Goal: Information Seeking & Learning: Learn about a topic

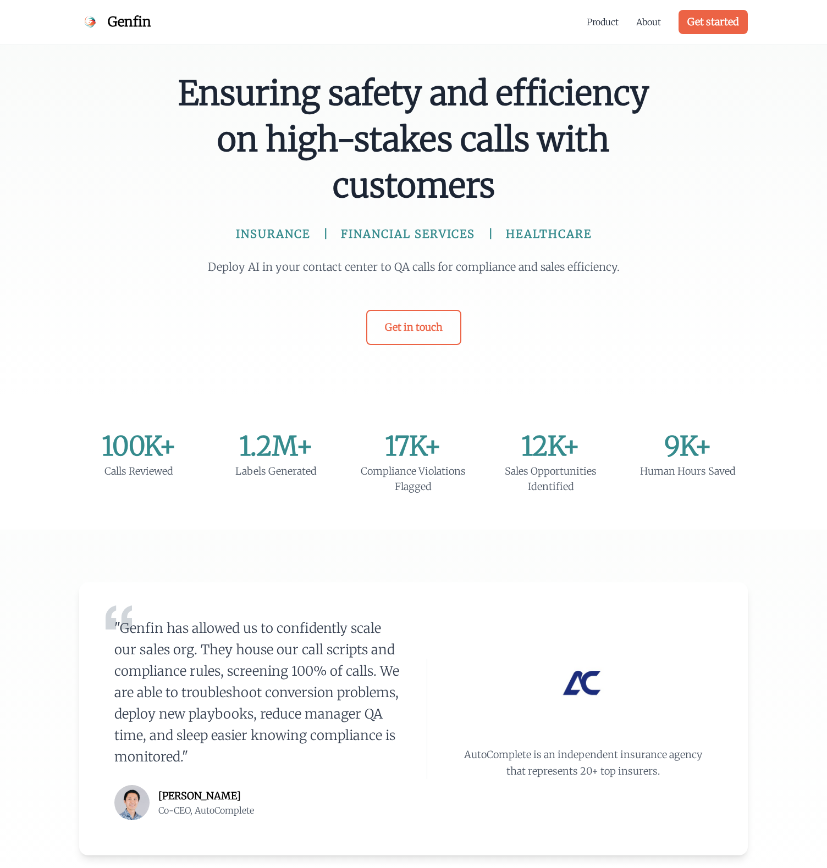
scroll to position [743, 0]
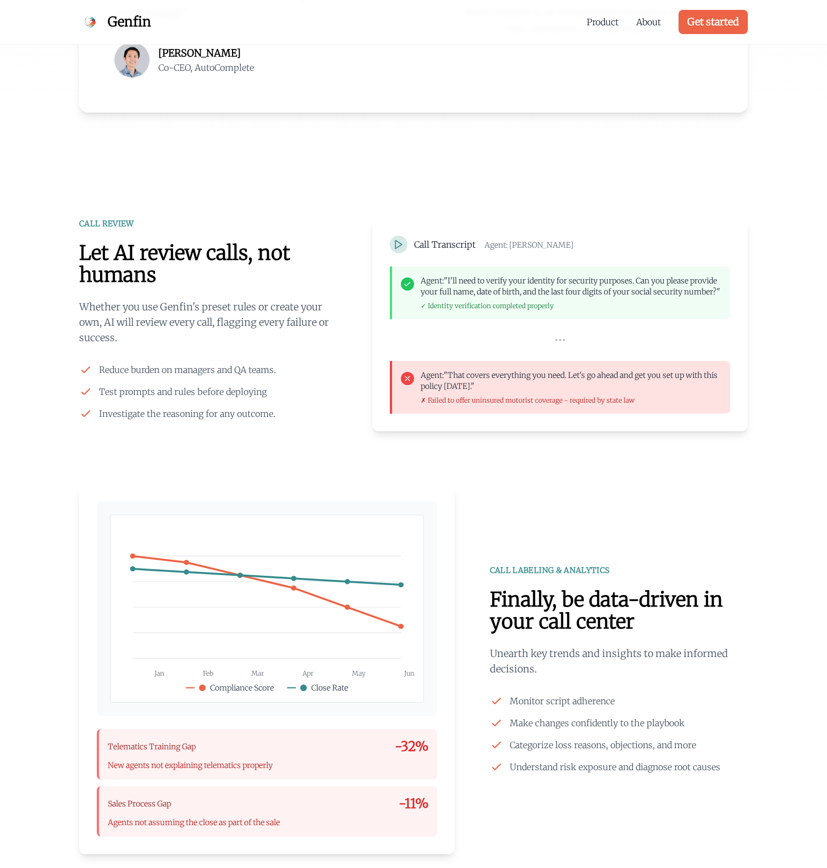
click at [290, 308] on p "Whether you use Genfin's preset rules or create your own, AI will review every …" at bounding box center [208, 322] width 258 height 46
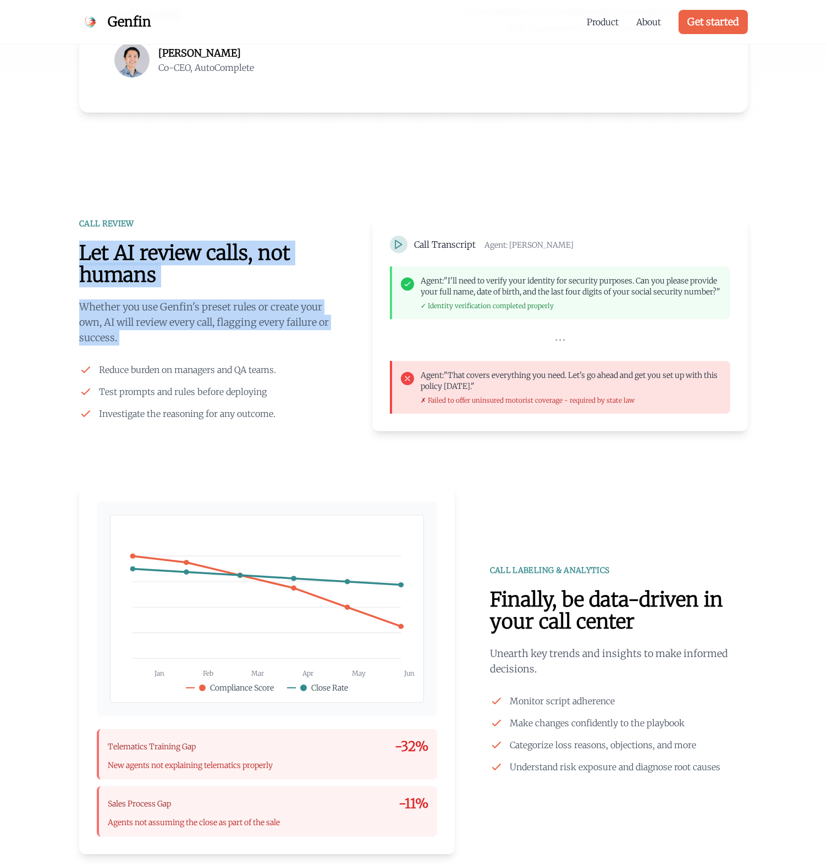
drag, startPoint x: 290, startPoint y: 308, endPoint x: 291, endPoint y: 241, distance: 67.6
click at [291, 241] on div "CALL REVIEW Let AI review calls, not humans Whether you use Genfin's preset rul…" at bounding box center [208, 319] width 258 height 202
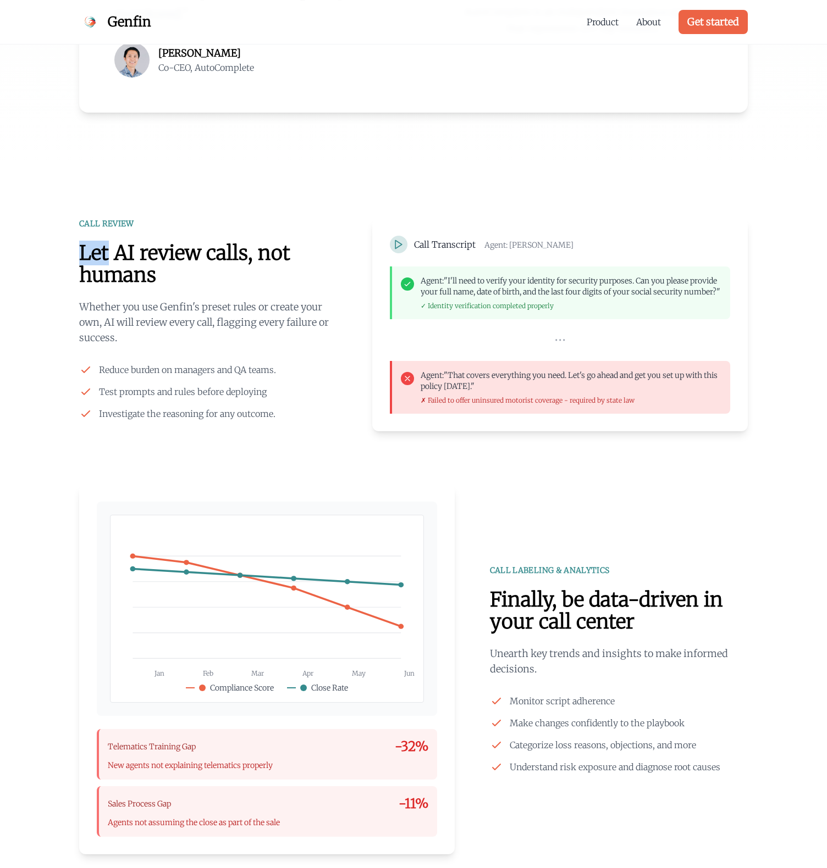
click at [291, 241] on div "CALL REVIEW Let AI review calls, not humans Whether you use Genfin's preset rul…" at bounding box center [208, 319] width 258 height 202
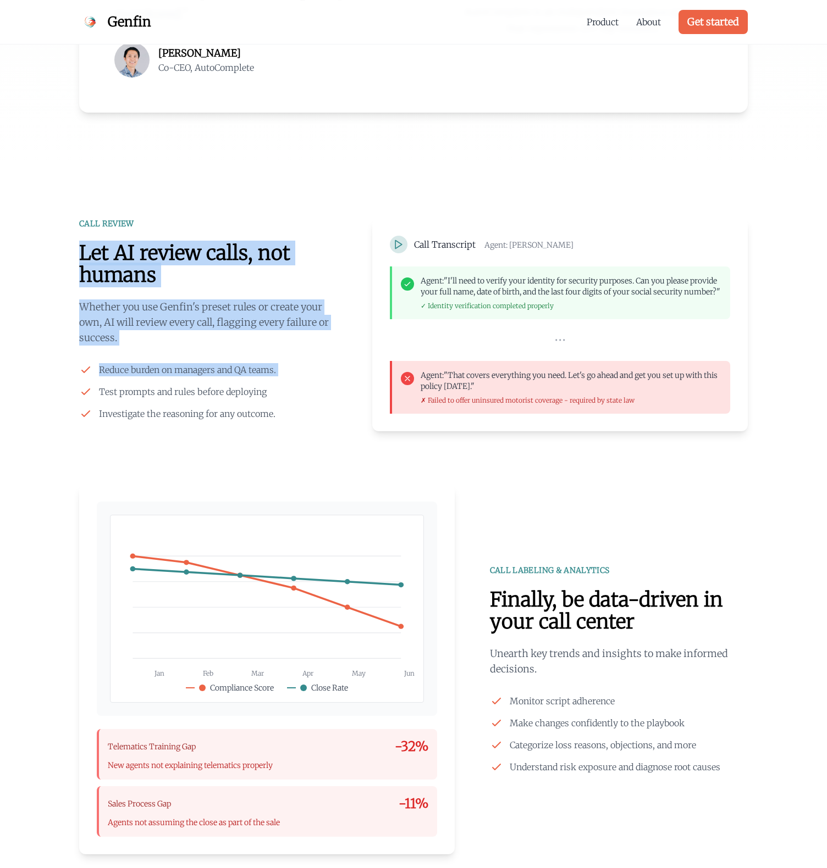
drag, startPoint x: 291, startPoint y: 241, endPoint x: 290, endPoint y: 370, distance: 129.7
click at [290, 370] on div "CALL REVIEW Let AI review calls, not humans Whether you use Genfin's preset rul…" at bounding box center [208, 319] width 258 height 202
click at [290, 370] on li "Reduce burden on managers and QA teams." at bounding box center [208, 369] width 258 height 13
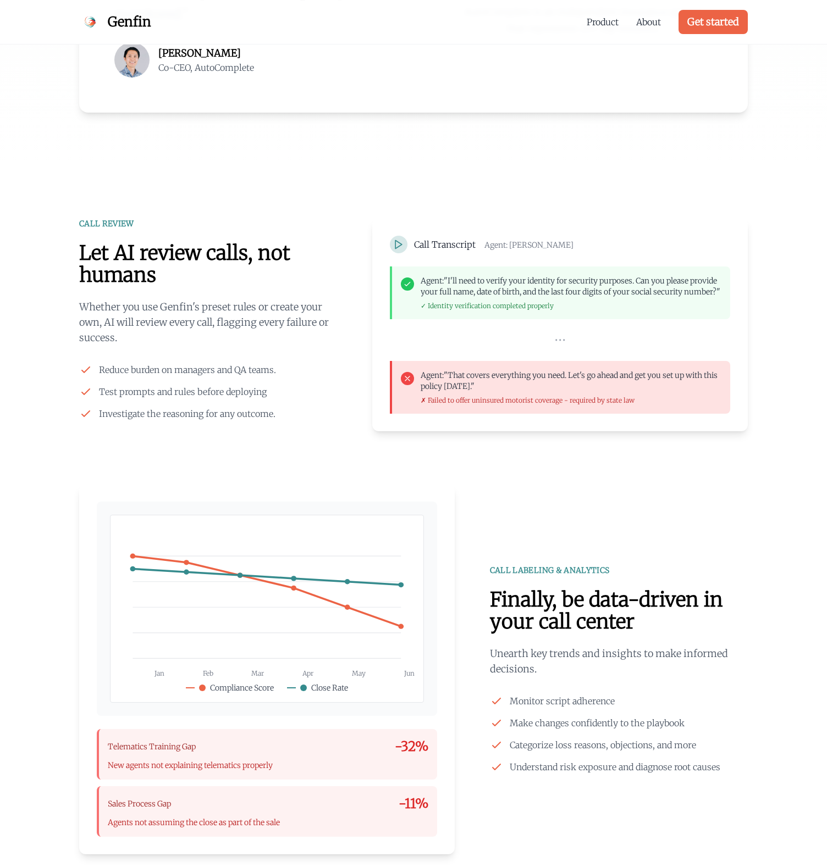
click at [290, 370] on li "Reduce burden on managers and QA teams." at bounding box center [208, 369] width 258 height 13
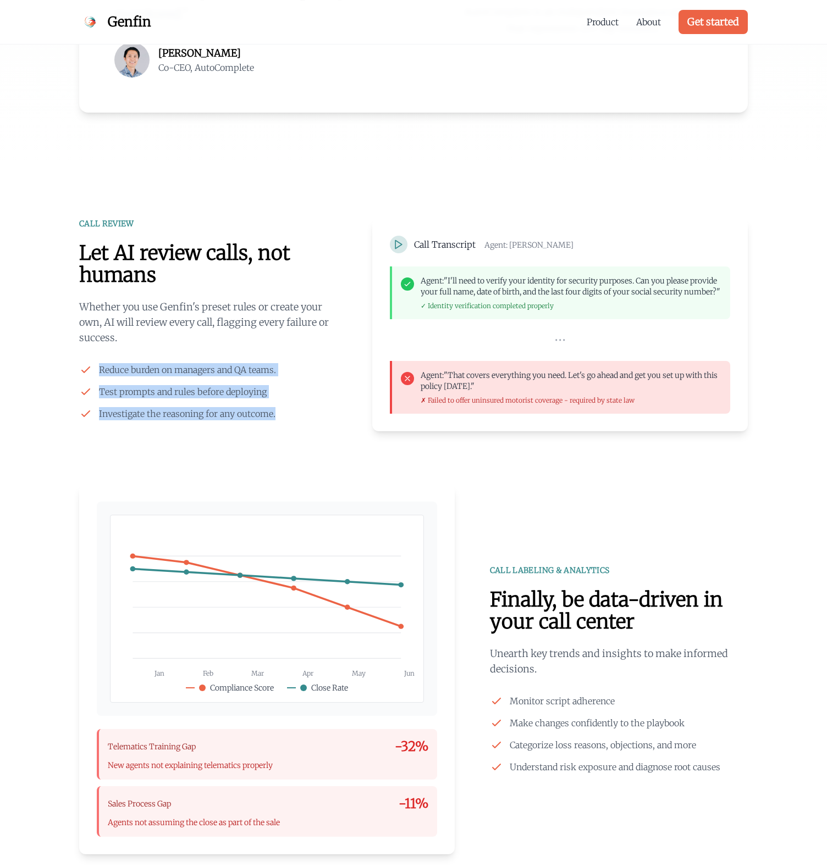
drag, startPoint x: 290, startPoint y: 370, endPoint x: 290, endPoint y: 412, distance: 41.2
click at [290, 412] on ul "Reduce burden on managers and QA teams. Test prompts and rules before deploying…" at bounding box center [208, 391] width 258 height 57
click at [290, 412] on li "Investigate the reasoning for any outcome." at bounding box center [208, 413] width 258 height 13
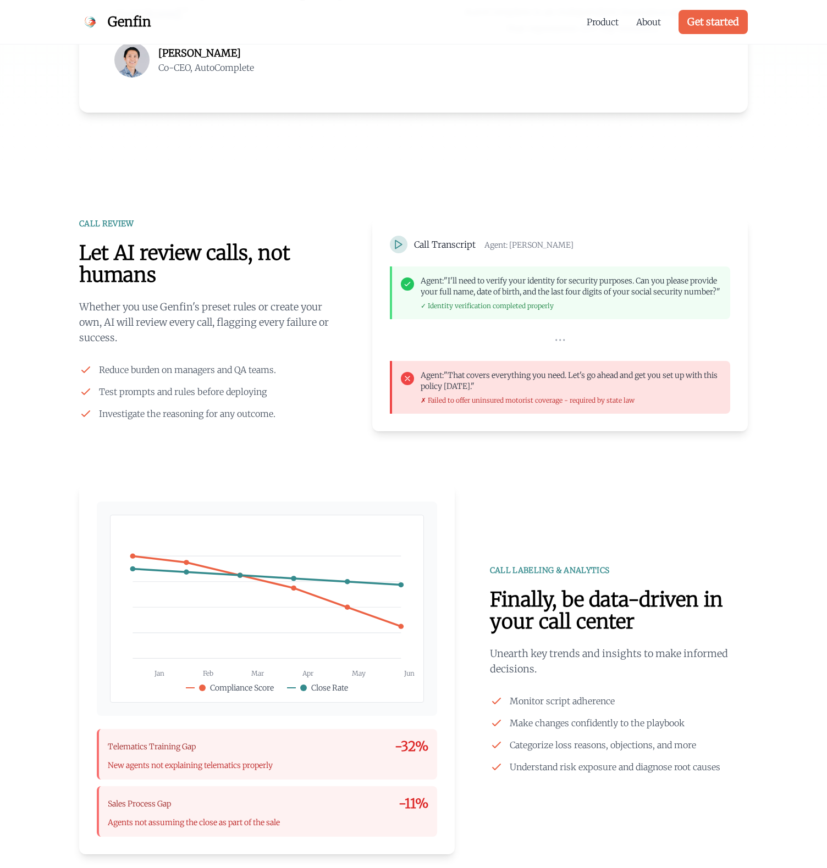
click at [290, 412] on li "Investigate the reasoning for any outcome." at bounding box center [208, 413] width 258 height 13
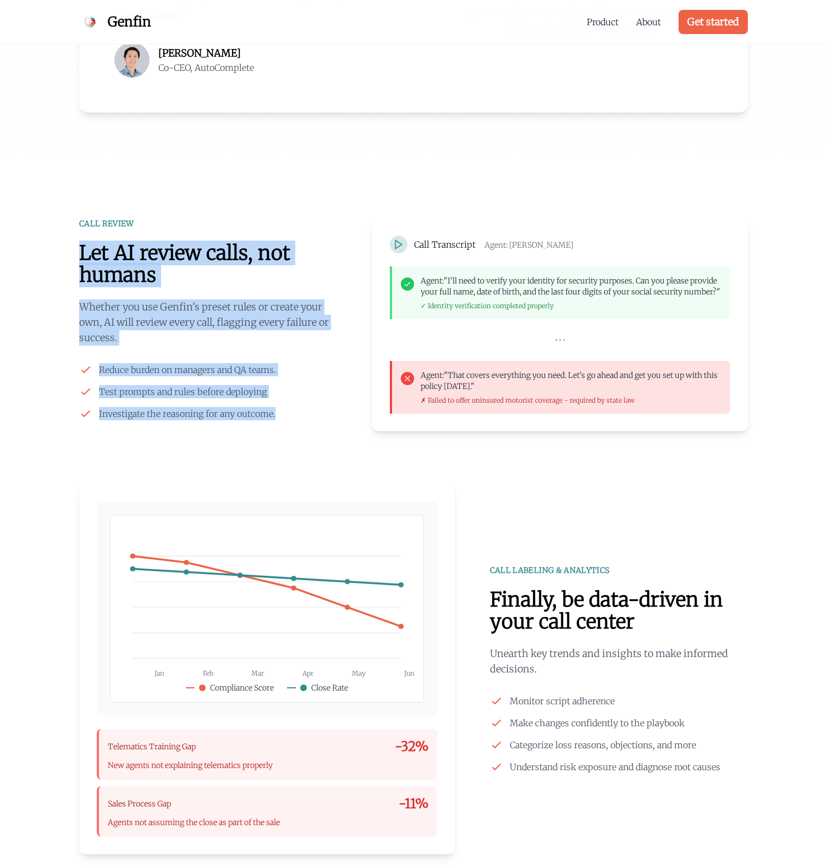
drag, startPoint x: 290, startPoint y: 412, endPoint x: 290, endPoint y: 248, distance: 163.2
click at [290, 248] on div "CALL REVIEW Let AI review calls, not humans Whether you use Genfin's preset rul…" at bounding box center [208, 319] width 258 height 202
click at [290, 248] on h2 "Let AI review calls, not humans" at bounding box center [208, 264] width 258 height 44
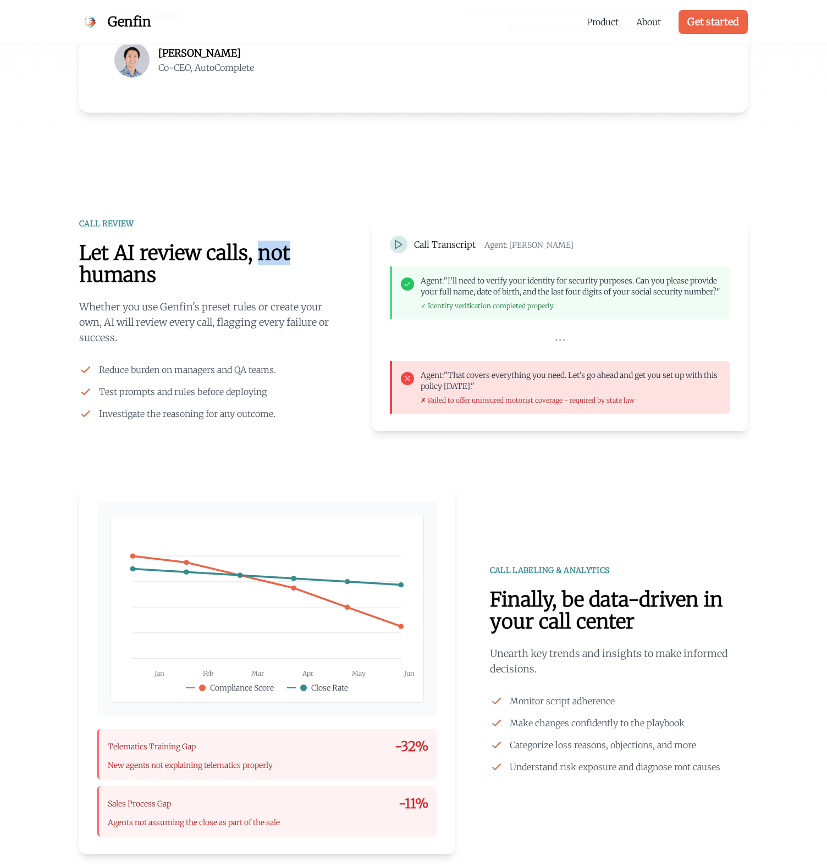
click at [290, 248] on h2 "Let AI review calls, not humans" at bounding box center [208, 264] width 258 height 44
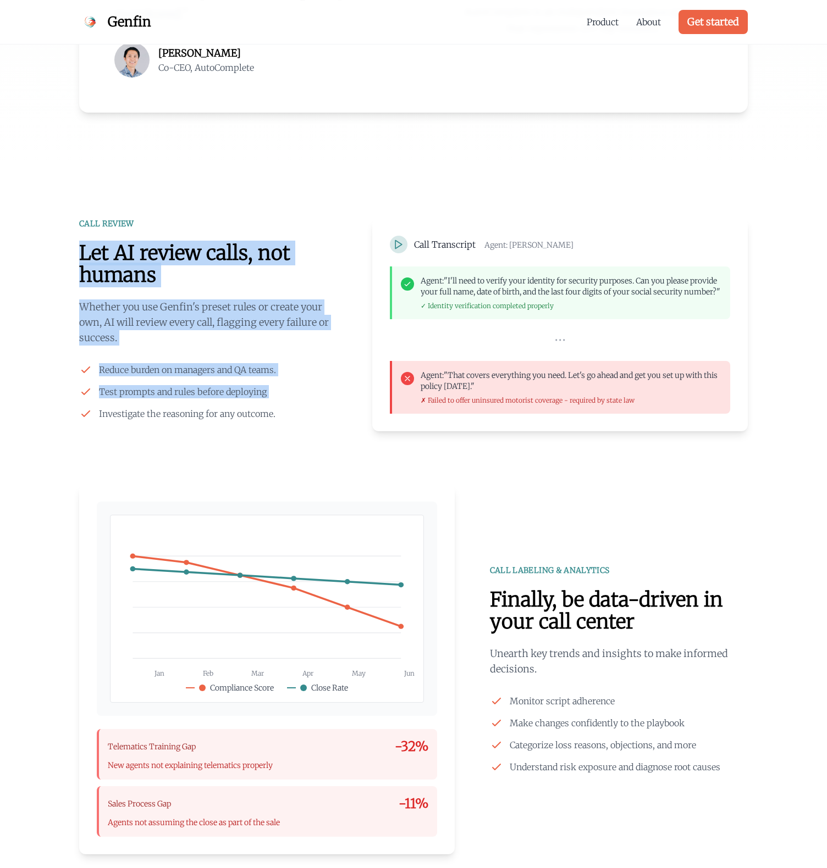
drag, startPoint x: 290, startPoint y: 248, endPoint x: 276, endPoint y: 398, distance: 150.1
click at [276, 398] on div "CALL REVIEW Let AI review calls, not humans Whether you use Genfin's preset rul…" at bounding box center [208, 319] width 258 height 202
click at [276, 397] on li "Test prompts and rules before deploying" at bounding box center [208, 391] width 258 height 13
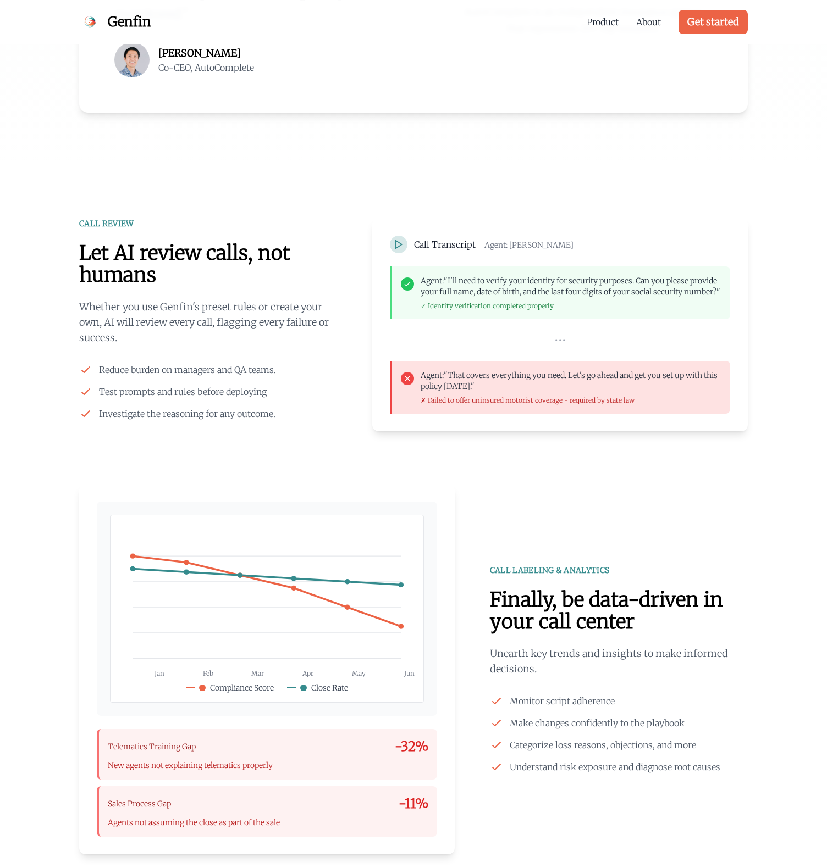
click at [276, 397] on li "Test prompts and rules before deploying" at bounding box center [208, 391] width 258 height 13
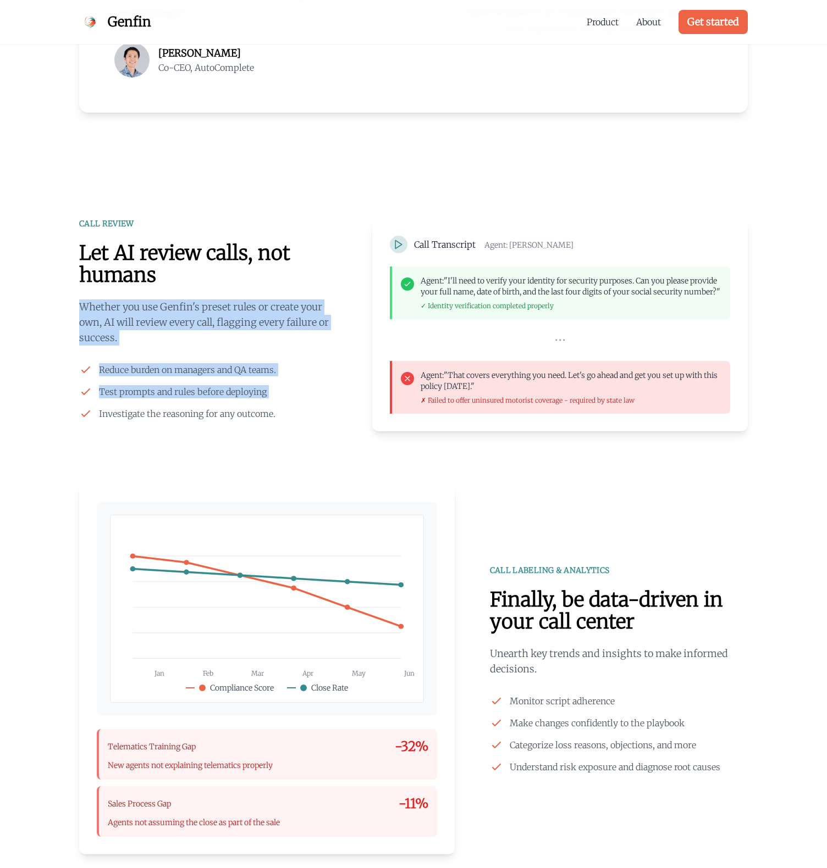
drag, startPoint x: 276, startPoint y: 397, endPoint x: 278, endPoint y: 318, distance: 79.2
click at [278, 318] on div "CALL REVIEW Let AI review calls, not humans Whether you use Genfin's preset rul…" at bounding box center [208, 319] width 258 height 202
click at [278, 318] on p "Whether you use Genfin's preset rules or create your own, AI will review every …" at bounding box center [208, 322] width 258 height 46
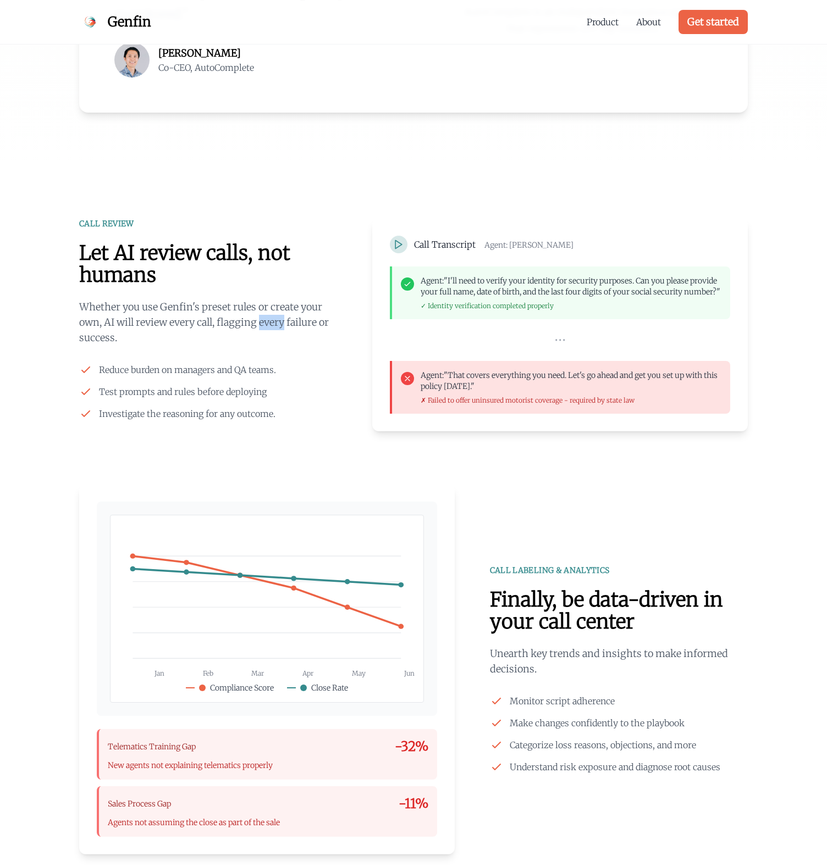
click at [278, 318] on p "Whether you use Genfin's preset rules or create your own, AI will review every …" at bounding box center [208, 322] width 258 height 46
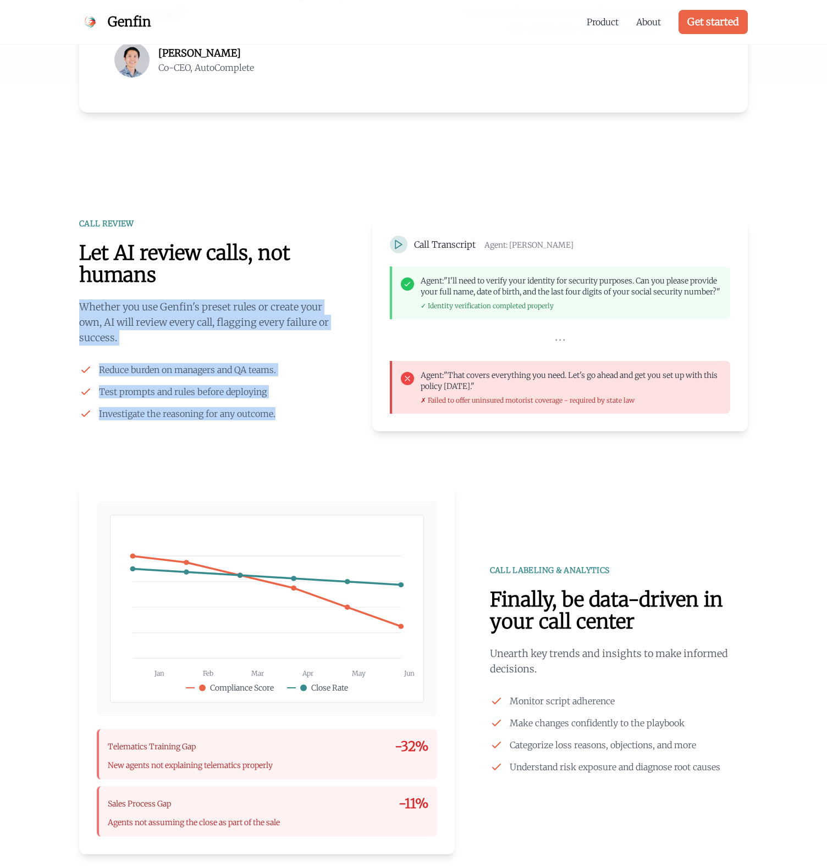
drag, startPoint x: 278, startPoint y: 318, endPoint x: 279, endPoint y: 408, distance: 90.1
click at [279, 408] on div "CALL REVIEW Let AI review calls, not humans Whether you use Genfin's preset rul…" at bounding box center [208, 319] width 258 height 202
click at [279, 408] on li "Investigate the reasoning for any outcome." at bounding box center [208, 413] width 258 height 13
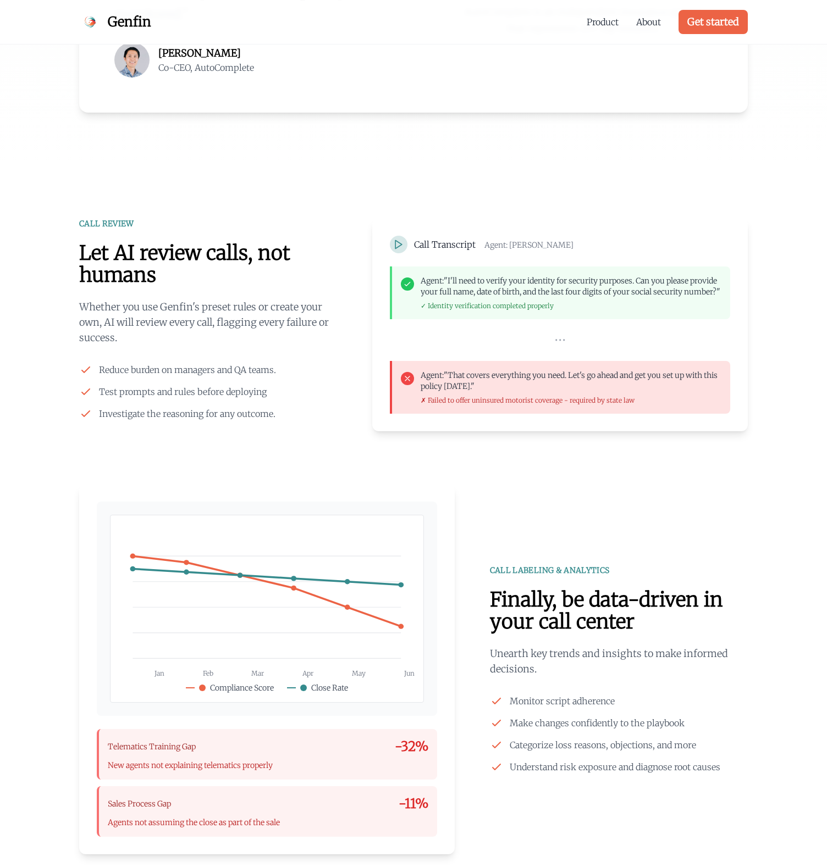
click at [279, 408] on li "Investigate the reasoning for any outcome." at bounding box center [208, 413] width 258 height 13
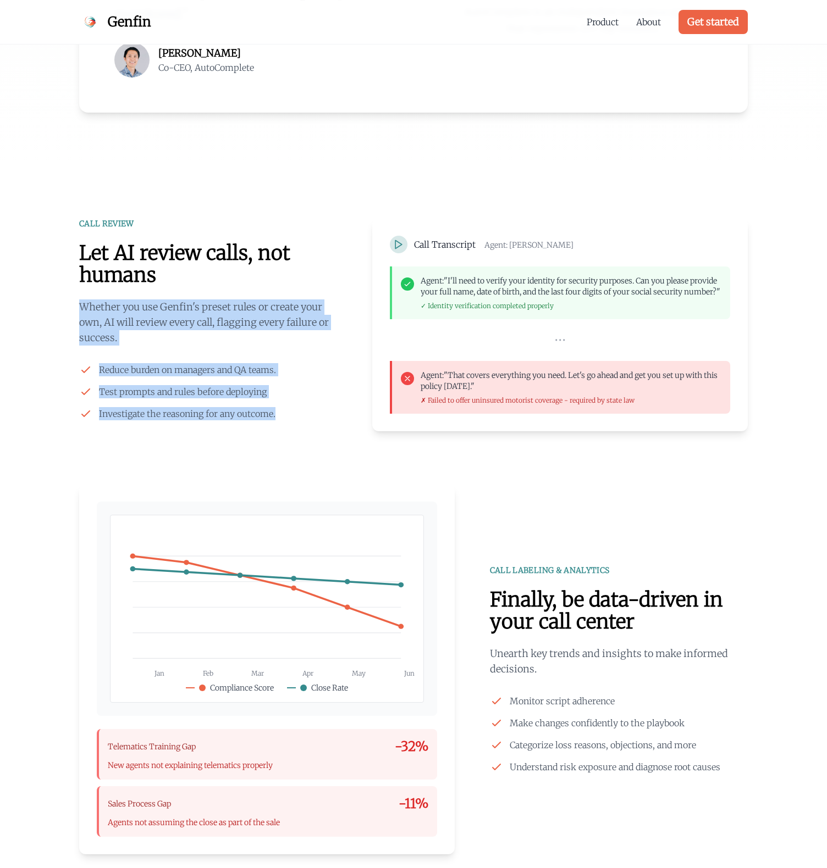
drag, startPoint x: 279, startPoint y: 408, endPoint x: 276, endPoint y: 297, distance: 111.6
click at [276, 297] on div "CALL REVIEW Let AI review calls, not humans Whether you use Genfin's preset rul…" at bounding box center [208, 319] width 258 height 202
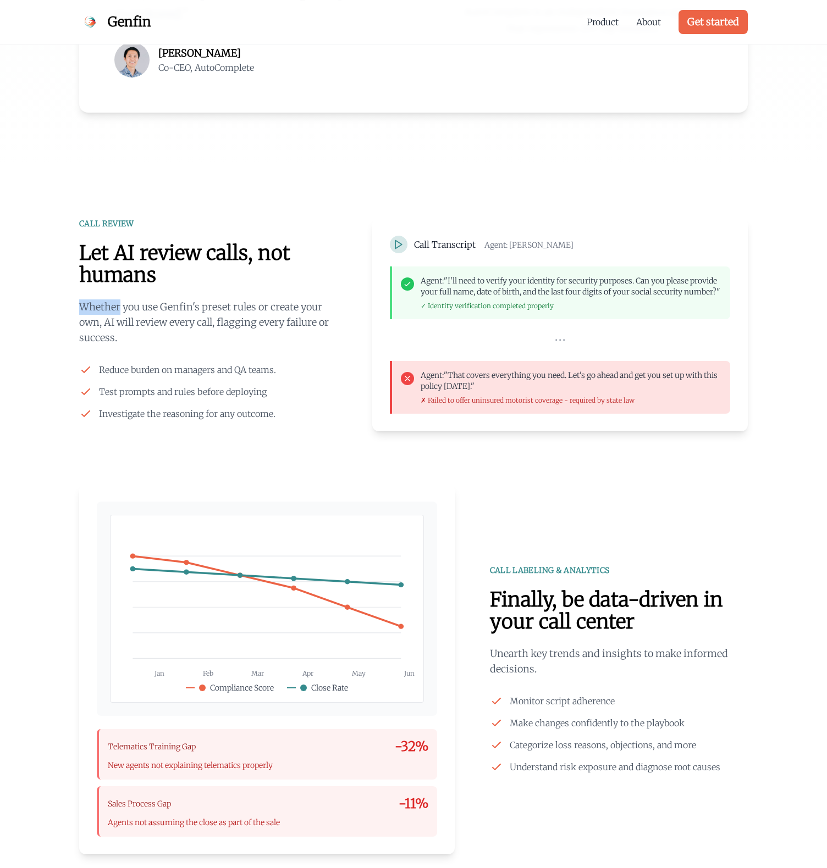
click at [276, 297] on div "CALL REVIEW Let AI review calls, not humans Whether you use Genfin's preset rul…" at bounding box center [208, 319] width 258 height 202
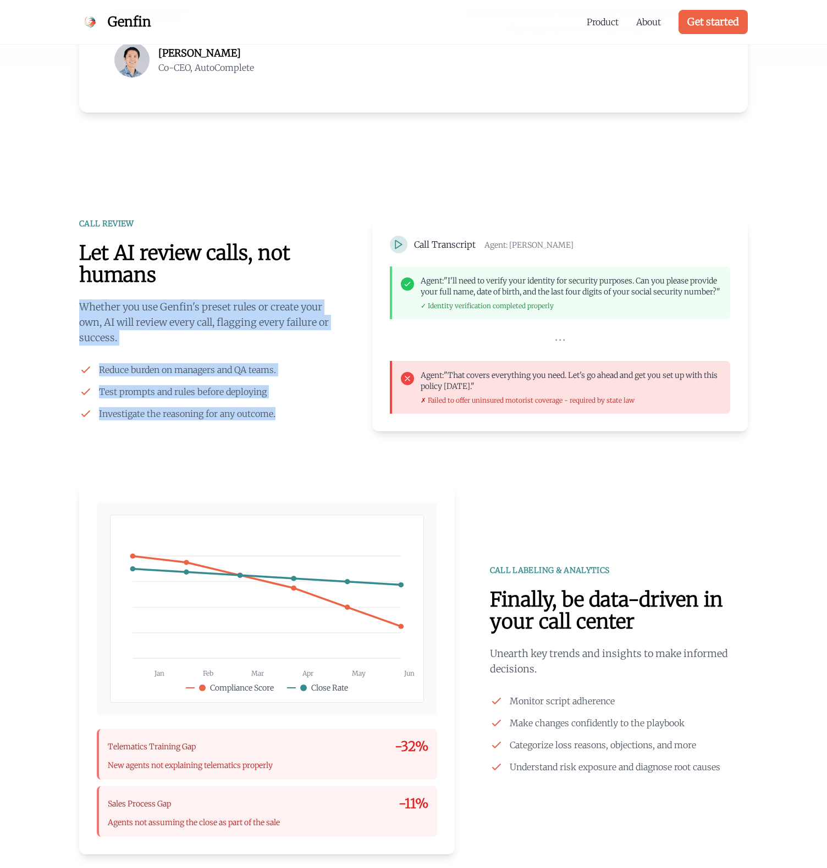
drag, startPoint x: 276, startPoint y: 297, endPoint x: 278, endPoint y: 405, distance: 108.3
click at [278, 405] on div "CALL REVIEW Let AI review calls, not humans Whether you use Genfin's preset rul…" at bounding box center [208, 319] width 258 height 202
click at [278, 405] on ul "Reduce burden on managers and QA teams. Test prompts and rules before deploying…" at bounding box center [208, 391] width 258 height 57
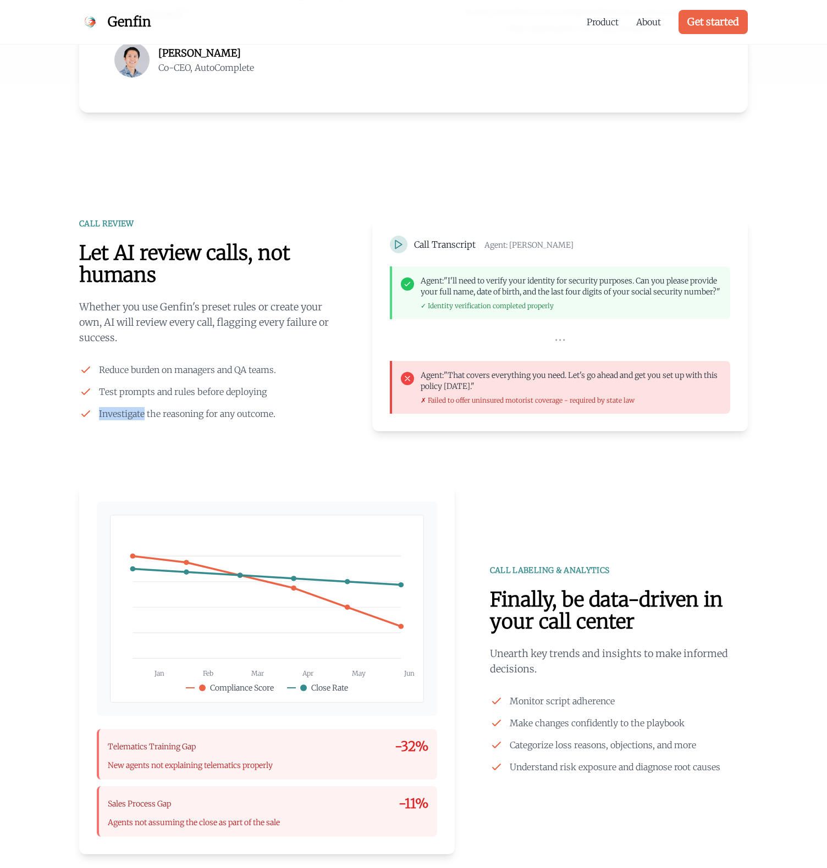
click at [278, 405] on ul "Reduce burden on managers and QA teams. Test prompts and rules before deploying…" at bounding box center [208, 391] width 258 height 57
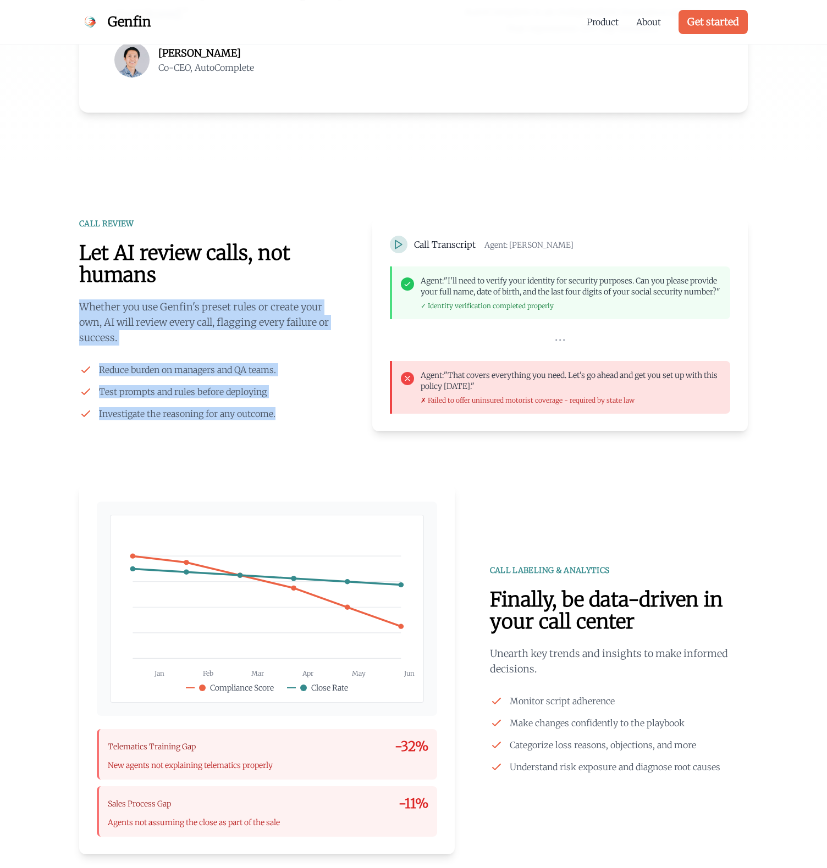
drag, startPoint x: 278, startPoint y: 405, endPoint x: 269, endPoint y: 301, distance: 104.3
click at [269, 301] on div "CALL REVIEW Let AI review calls, not humans Whether you use Genfin's preset rul…" at bounding box center [208, 319] width 258 height 202
click at [269, 301] on p "Whether you use Genfin's preset rules or create your own, AI will review every …" at bounding box center [208, 322] width 258 height 46
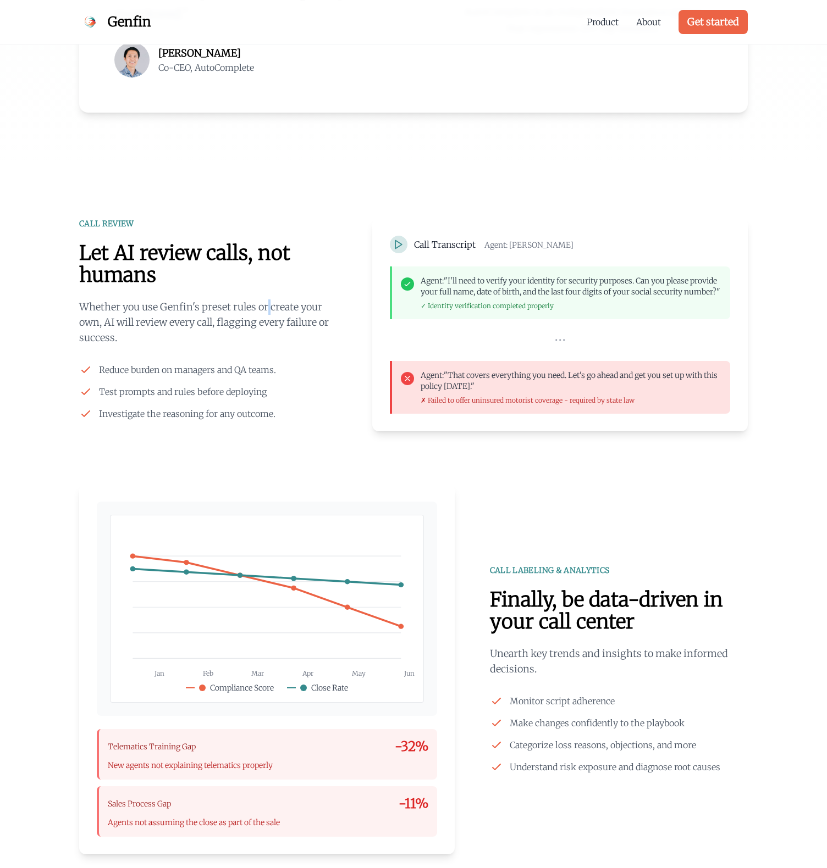
click at [269, 301] on p "Whether you use Genfin's preset rules or create your own, AI will review every …" at bounding box center [208, 322] width 258 height 46
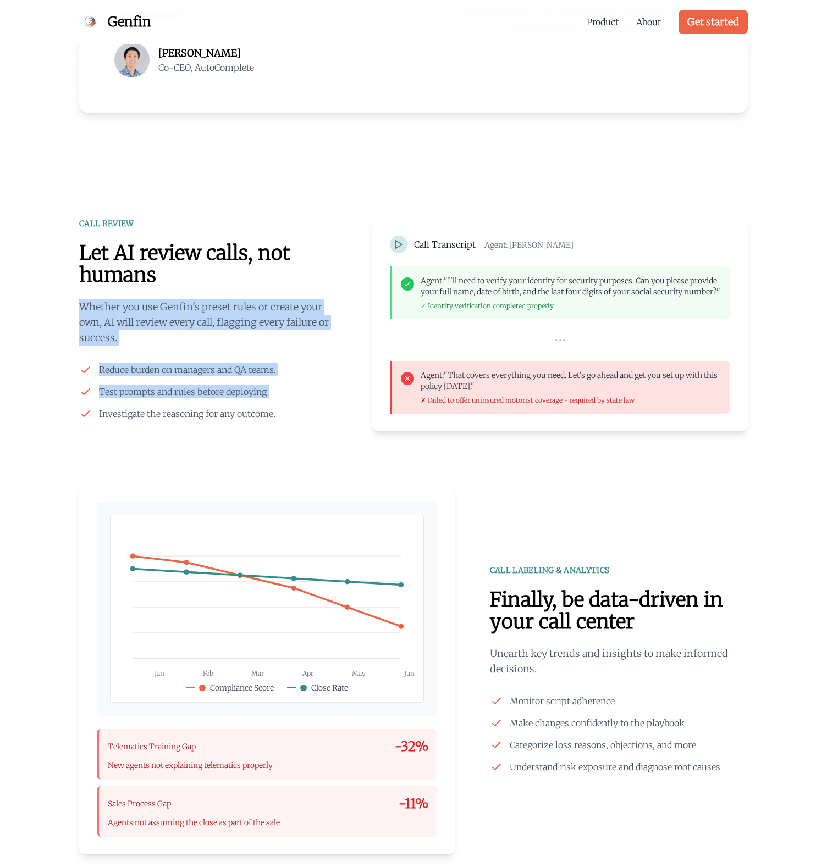
drag, startPoint x: 269, startPoint y: 301, endPoint x: 279, endPoint y: 410, distance: 109.3
click at [279, 410] on div "CALL REVIEW Let AI review calls, not humans Whether you use Genfin's preset rul…" at bounding box center [208, 319] width 258 height 202
click at [279, 409] on li "Investigate the reasoning for any outcome." at bounding box center [208, 413] width 258 height 13
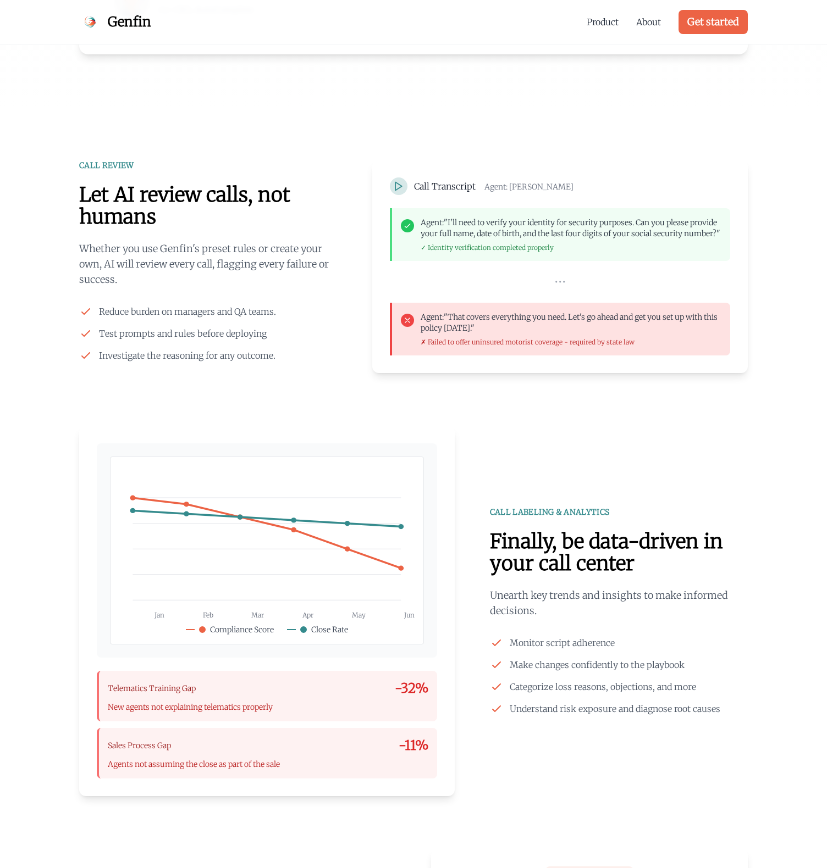
scroll to position [903, 0]
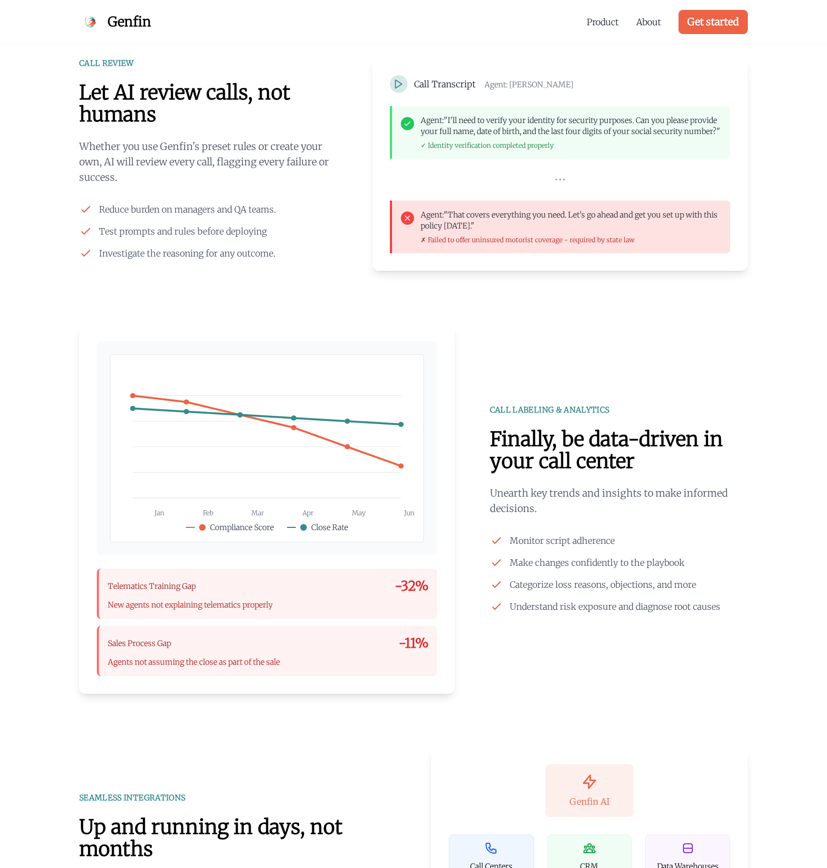
click at [513, 458] on h2 "Finally, be data-driven in your call center" at bounding box center [619, 451] width 258 height 44
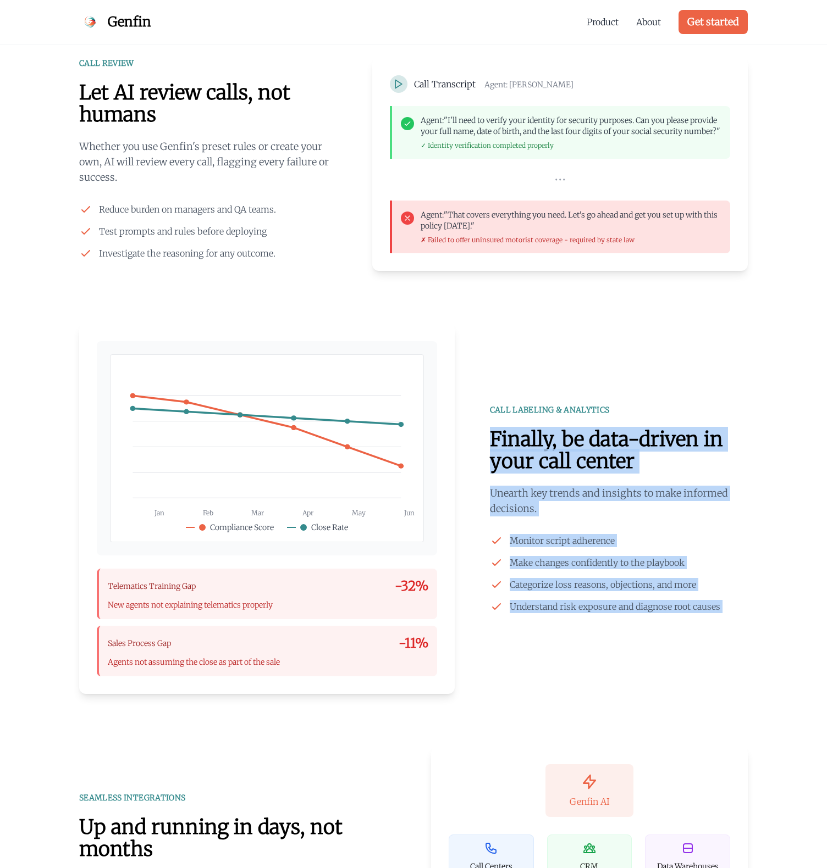
drag, startPoint x: 513, startPoint y: 458, endPoint x: 540, endPoint y: 613, distance: 157.2
click at [540, 613] on div "CALL LABELING & ANALYTICS Finally, be data-driven in your call center Unearth k…" at bounding box center [619, 508] width 258 height 209
click at [540, 613] on span "Understand risk exposure and diagnose root causes" at bounding box center [614, 606] width 210 height 13
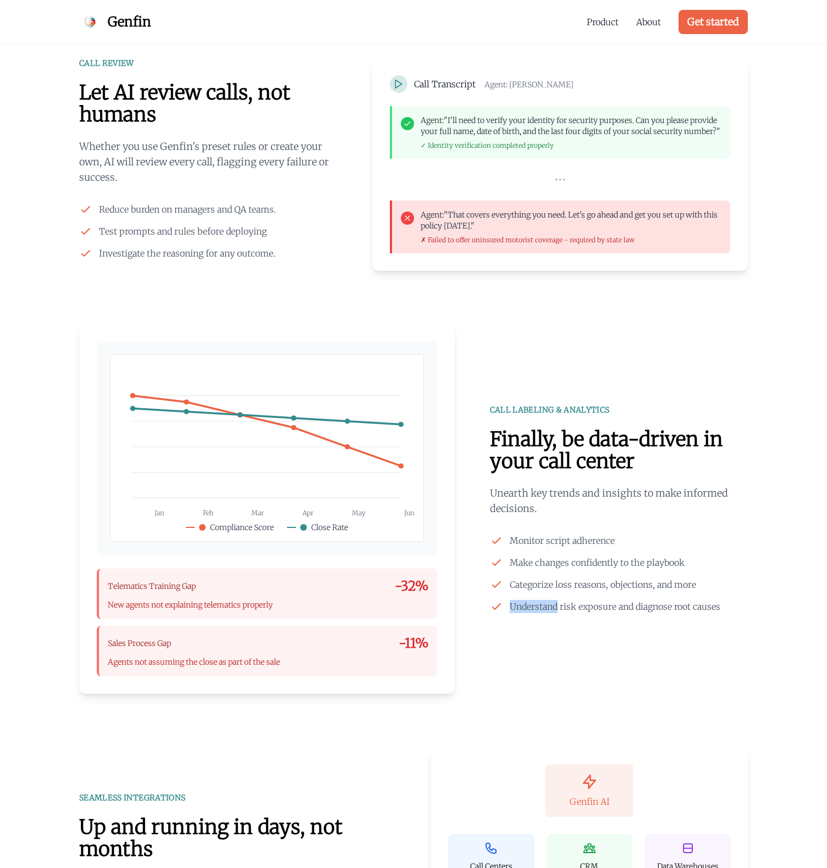
click at [540, 613] on span "Understand risk exposure and diagnose root causes" at bounding box center [614, 606] width 210 height 13
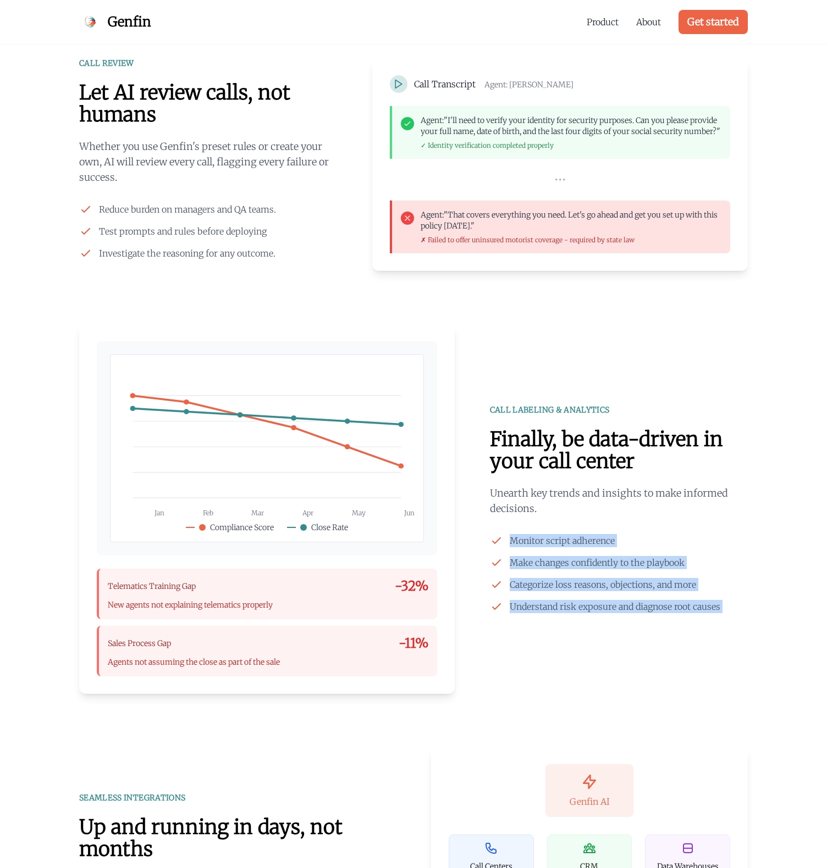
drag, startPoint x: 540, startPoint y: 613, endPoint x: 533, endPoint y: 530, distance: 82.7
click at [533, 531] on div "CALL LABELING & ANALYTICS Finally, be data-driven in your call center Unearth k…" at bounding box center [619, 508] width 258 height 209
click at [533, 530] on div "CALL LABELING & ANALYTICS Finally, be data-driven in your call center Unearth k…" at bounding box center [619, 508] width 258 height 209
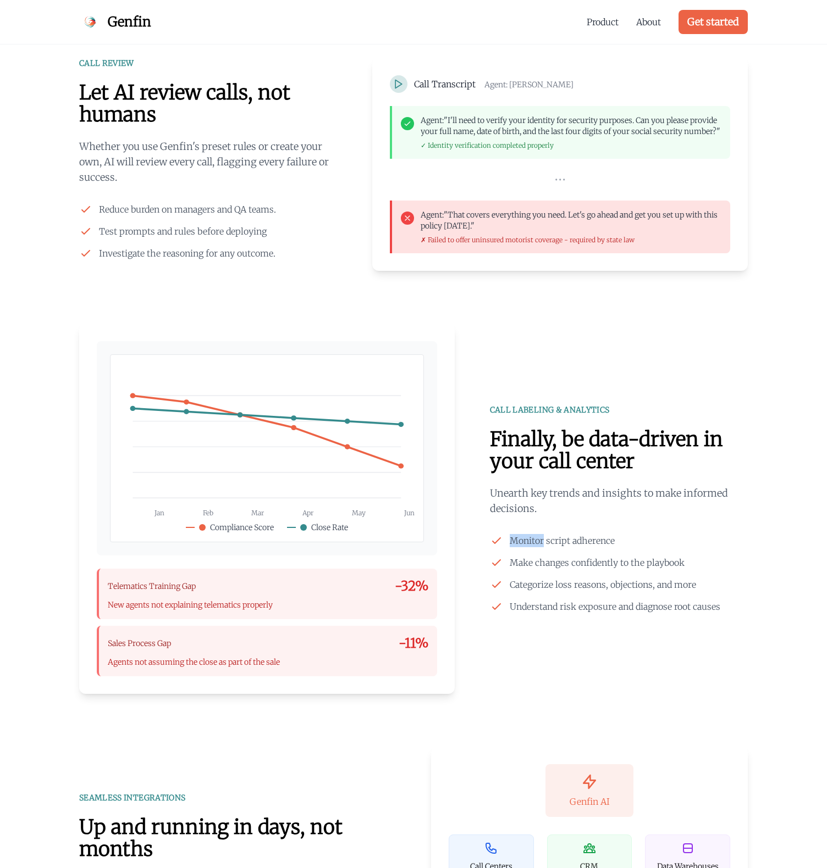
click at [533, 530] on div "CALL LABELING & ANALYTICS Finally, be data-driven in your call center Unearth k…" at bounding box center [619, 508] width 258 height 209
drag, startPoint x: 533, startPoint y: 530, endPoint x: 535, endPoint y: 492, distance: 38.0
click at [535, 492] on div "CALL LABELING & ANALYTICS Finally, be data-driven in your call center Unearth k…" at bounding box center [619, 508] width 258 height 209
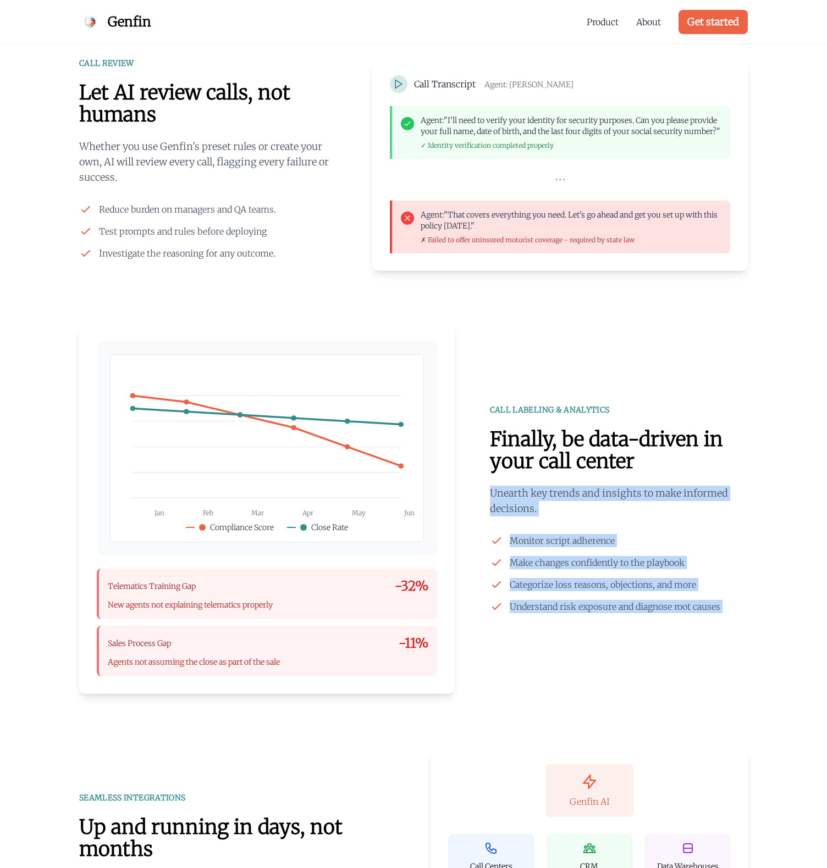
drag, startPoint x: 535, startPoint y: 492, endPoint x: 553, endPoint y: 622, distance: 130.4
click at [553, 613] on div "CALL LABELING & ANALYTICS Finally, be data-driven in your call center Unearth k…" at bounding box center [619, 508] width 258 height 209
click at [553, 613] on span "Understand risk exposure and diagnose root causes" at bounding box center [614, 606] width 210 height 13
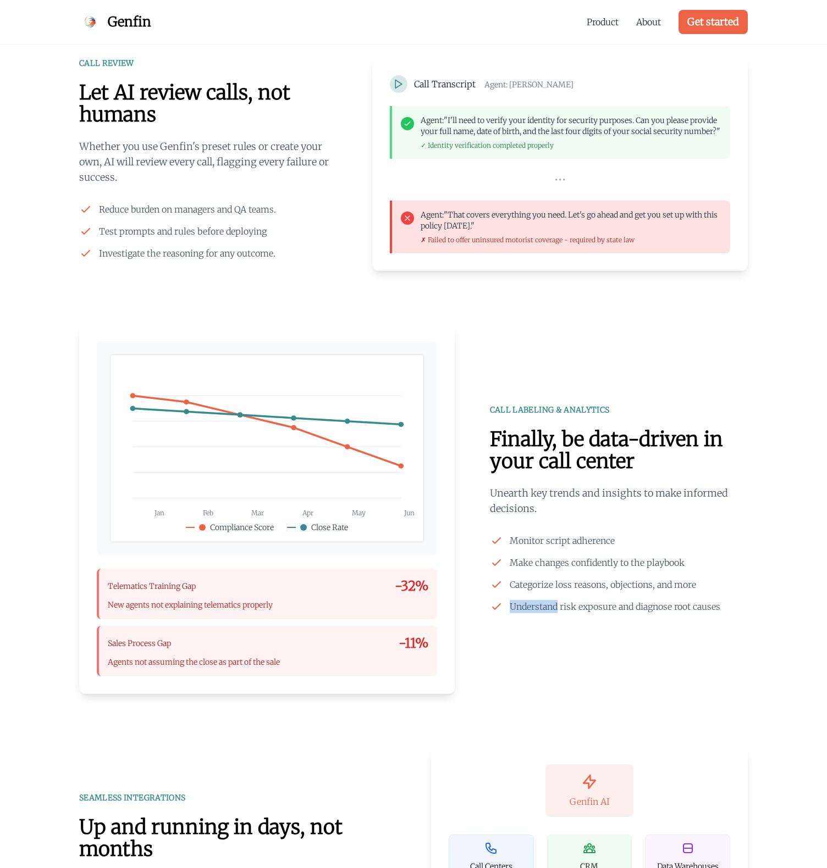
click at [553, 613] on span "Understand risk exposure and diagnose root causes" at bounding box center [614, 606] width 210 height 13
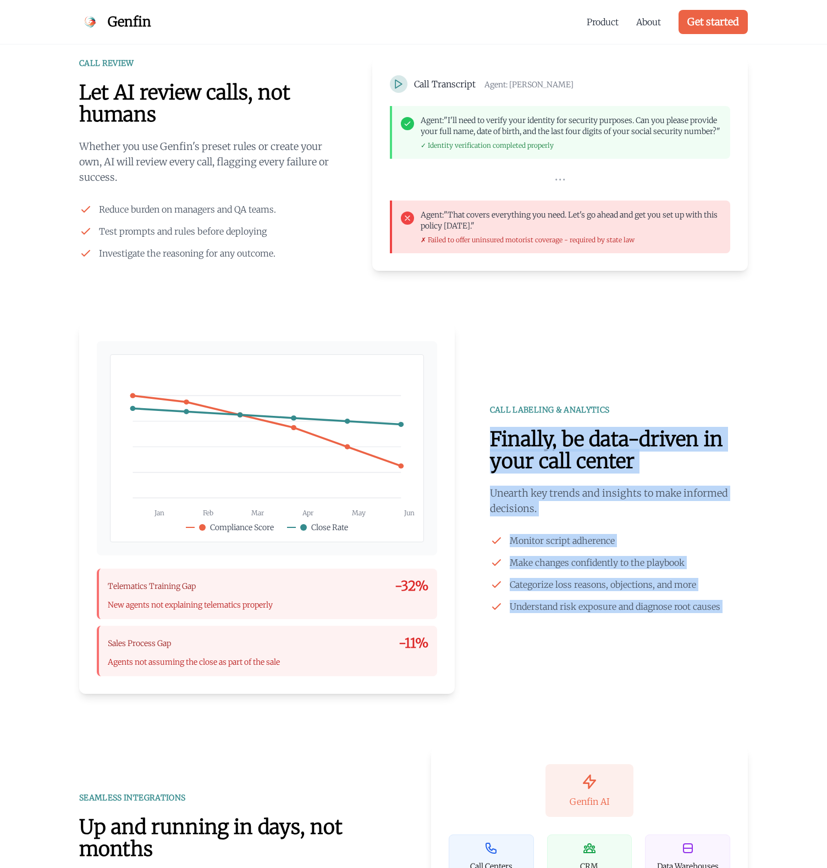
drag, startPoint x: 553, startPoint y: 622, endPoint x: 552, endPoint y: 440, distance: 181.9
click at [552, 440] on div "CALL LABELING & ANALYTICS Finally, be data-driven in your call center Unearth k…" at bounding box center [619, 508] width 258 height 209
click at [552, 440] on h2 "Finally, be data-driven in your call center" at bounding box center [619, 451] width 258 height 44
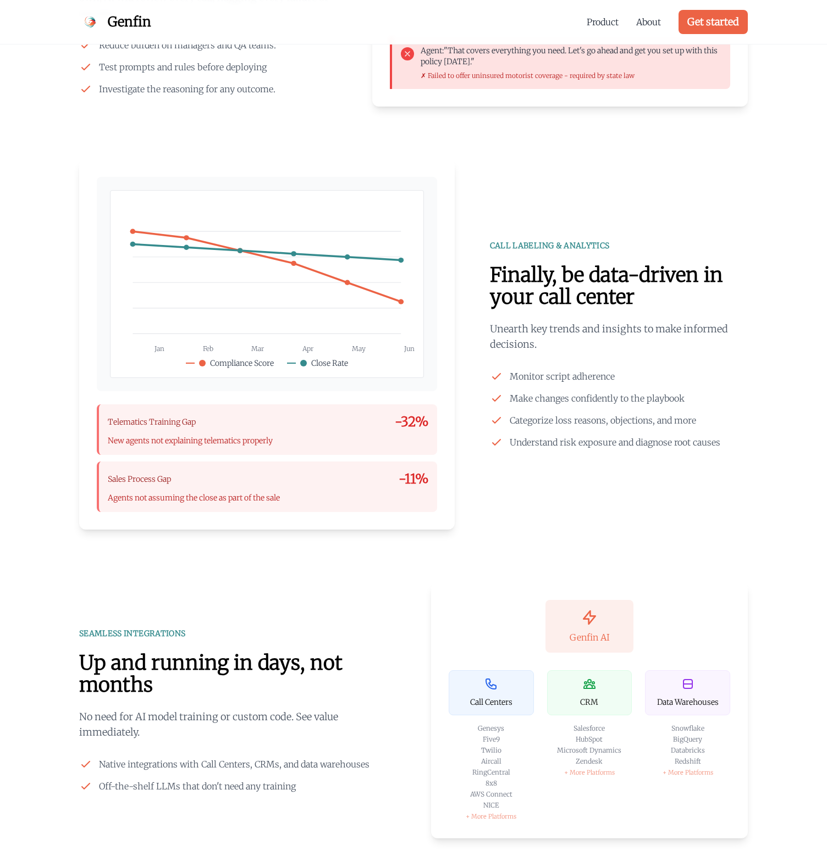
scroll to position [1235, 0]
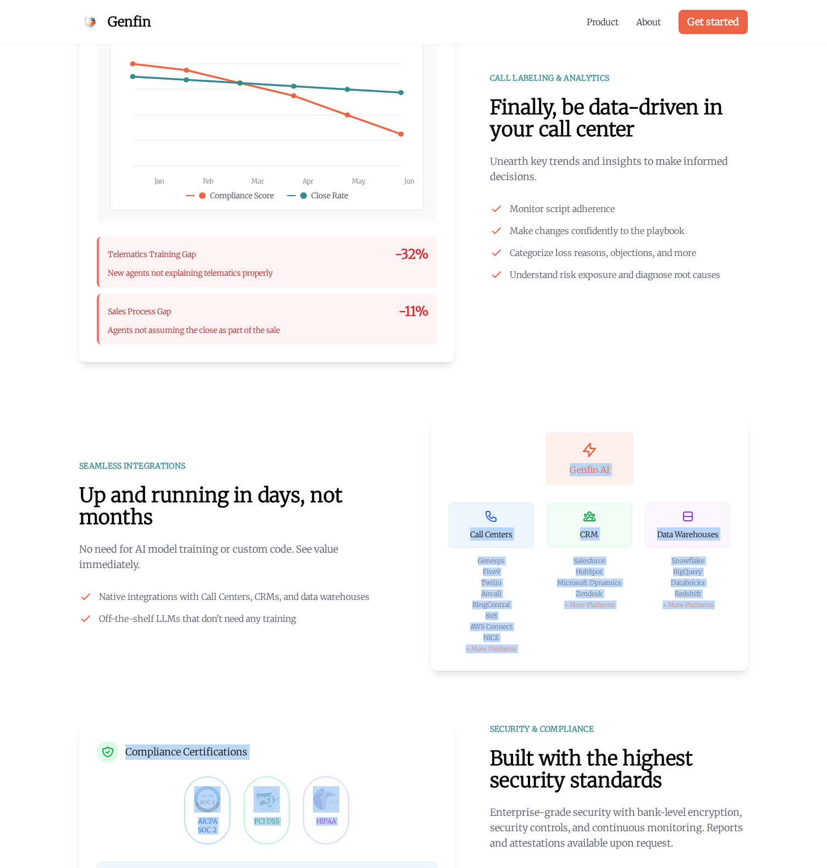
drag, startPoint x: 574, startPoint y: 456, endPoint x: 729, endPoint y: 718, distance: 304.0
click at [729, 718] on div "CALL REVIEW Let AI review calls, not humans Whether you use Genfin's preset rul…" at bounding box center [413, 337] width 703 height 1222
click at [714, 685] on div "CALL REVIEW Let AI review calls, not humans Whether you use Genfin's preset rul…" at bounding box center [413, 337] width 703 height 1222
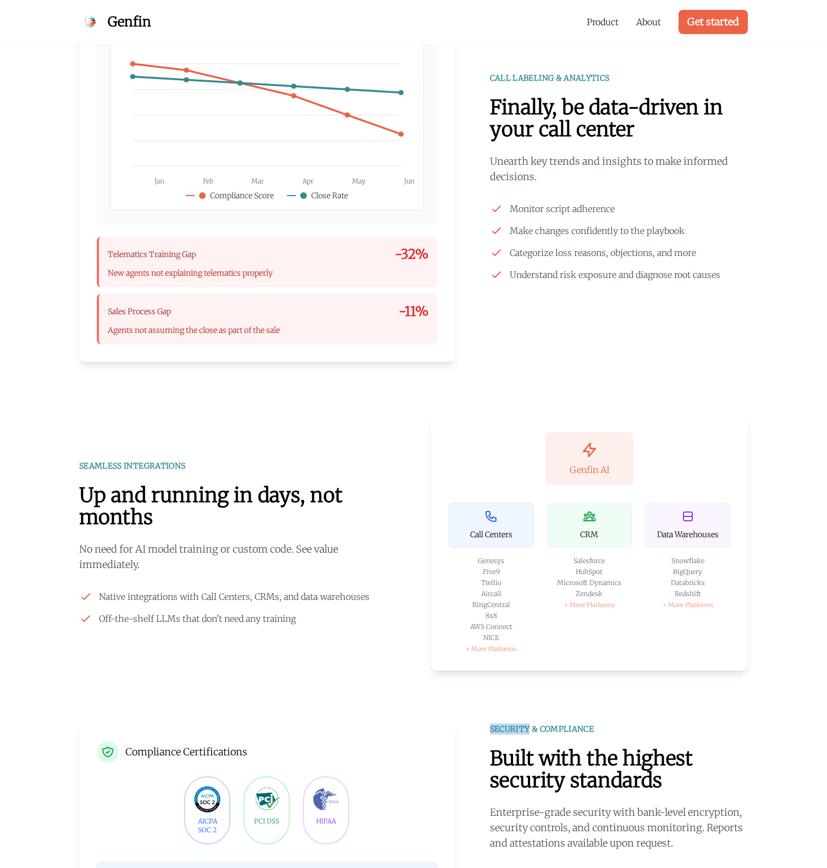
click at [714, 685] on div "CALL REVIEW Let AI review calls, not humans Whether you use Genfin's preset rul…" at bounding box center [413, 337] width 703 height 1222
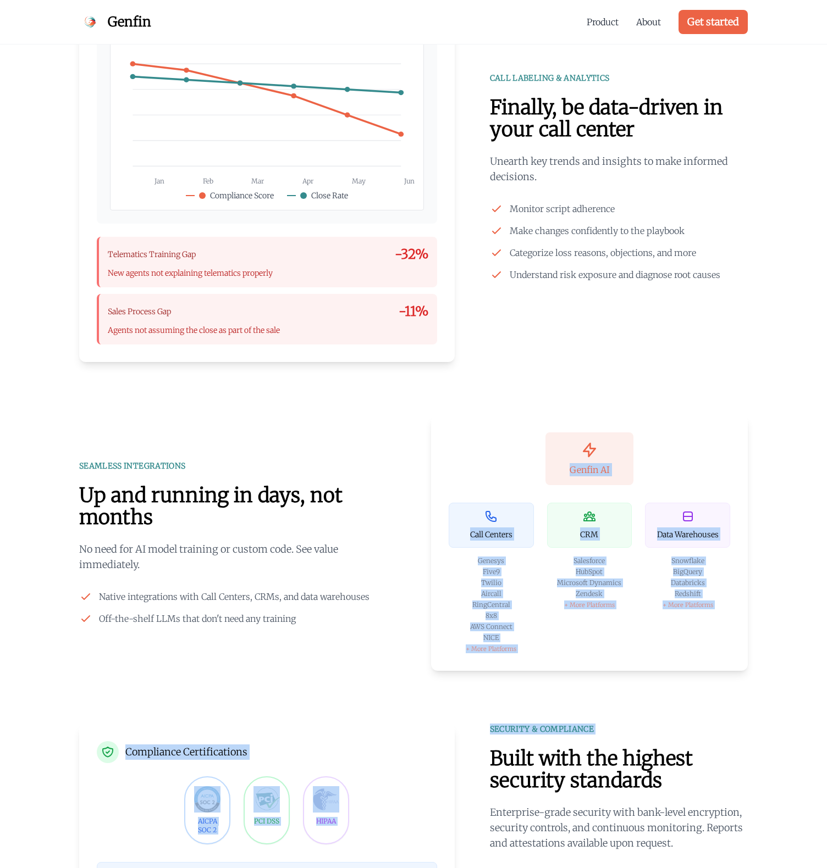
drag, startPoint x: 714, startPoint y: 685, endPoint x: 680, endPoint y: 454, distance: 233.3
click at [680, 454] on div "CALL REVIEW Let AI review calls, not humans Whether you use Genfin's preset rul…" at bounding box center [413, 337] width 703 height 1222
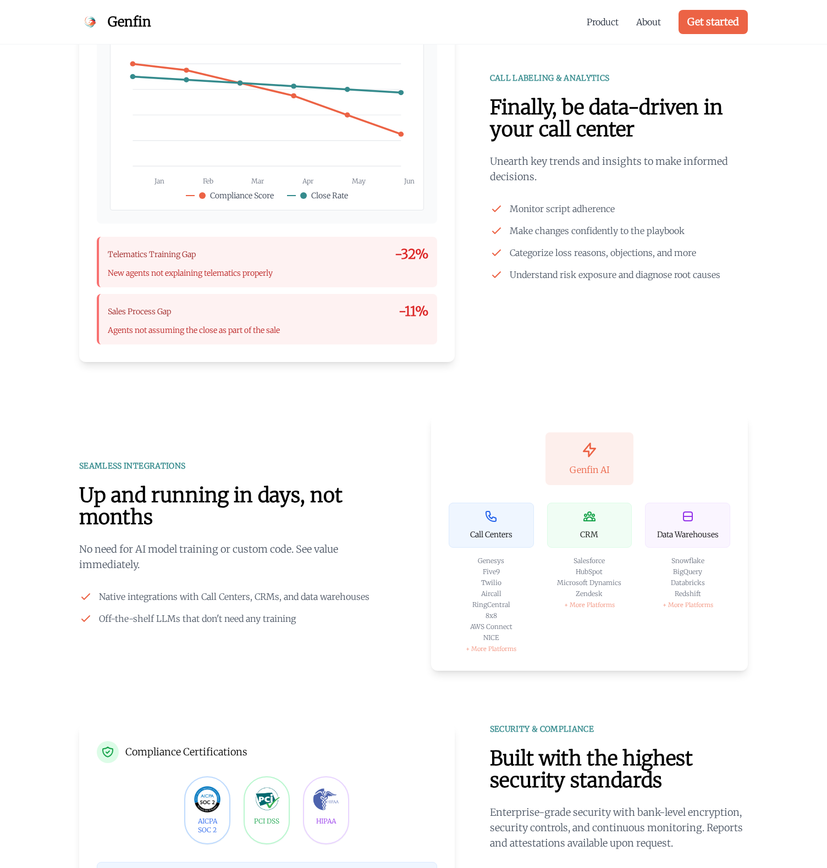
click at [680, 454] on div "Genfin AI" at bounding box center [588, 458] width 281 height 53
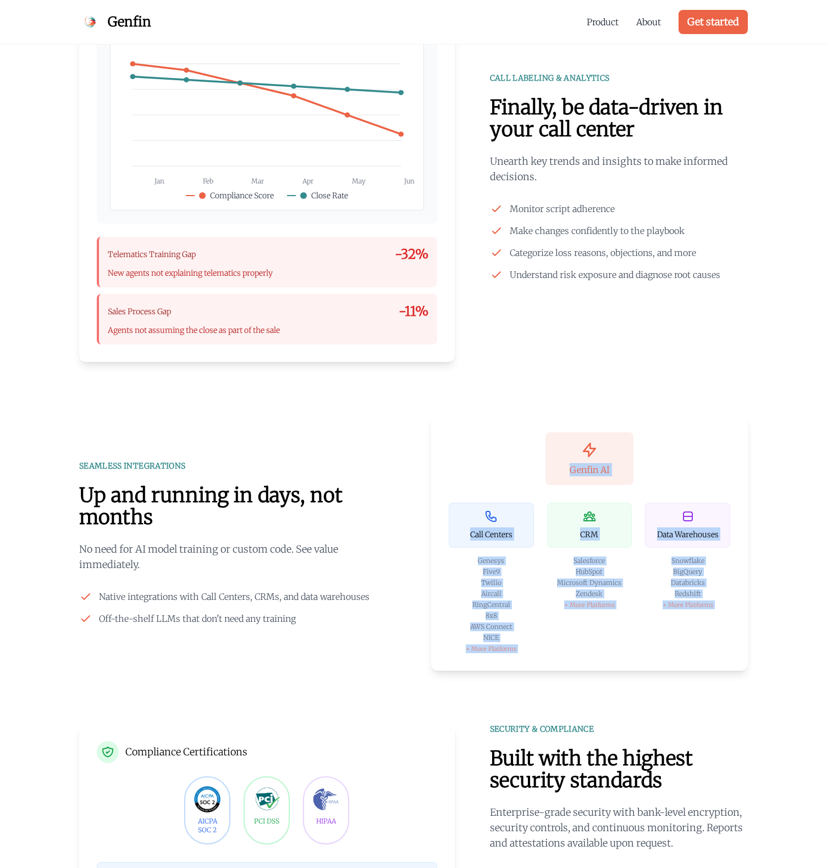
drag, startPoint x: 680, startPoint y: 454, endPoint x: 699, endPoint y: 665, distance: 211.9
click at [699, 665] on div "Genfin AI Call Centers Genesys Five9 Twilio Aircall RingCentral 8x8 AWS Connect…" at bounding box center [589, 543] width 317 height 256
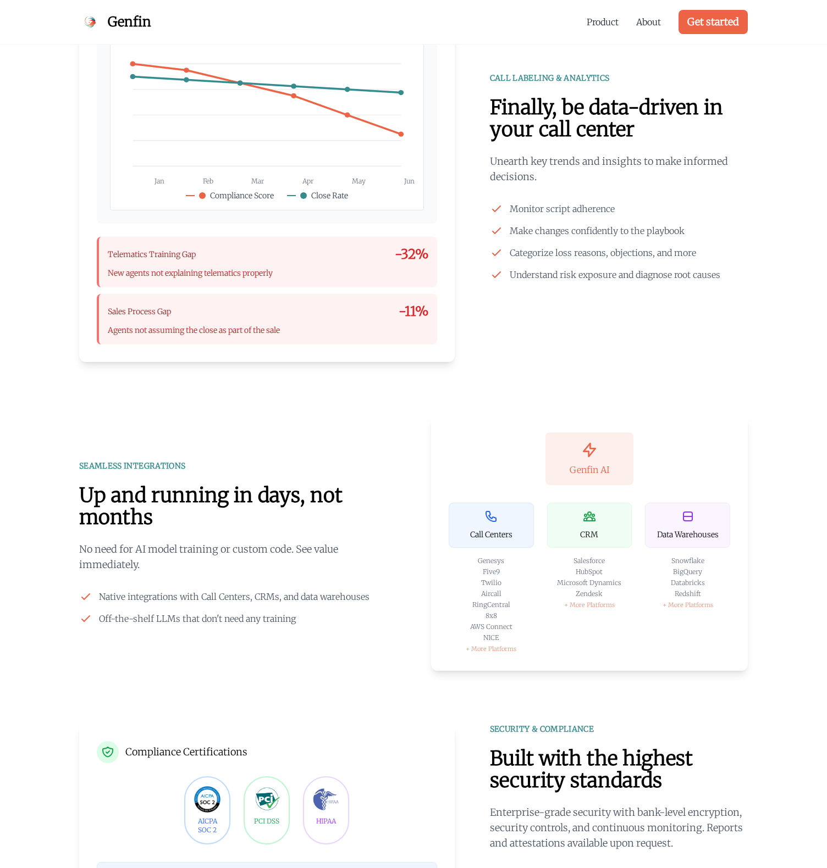
click at [699, 665] on div "Genfin AI Call Centers Genesys Five9 Twilio Aircall RingCentral 8x8 AWS Connect…" at bounding box center [589, 543] width 317 height 256
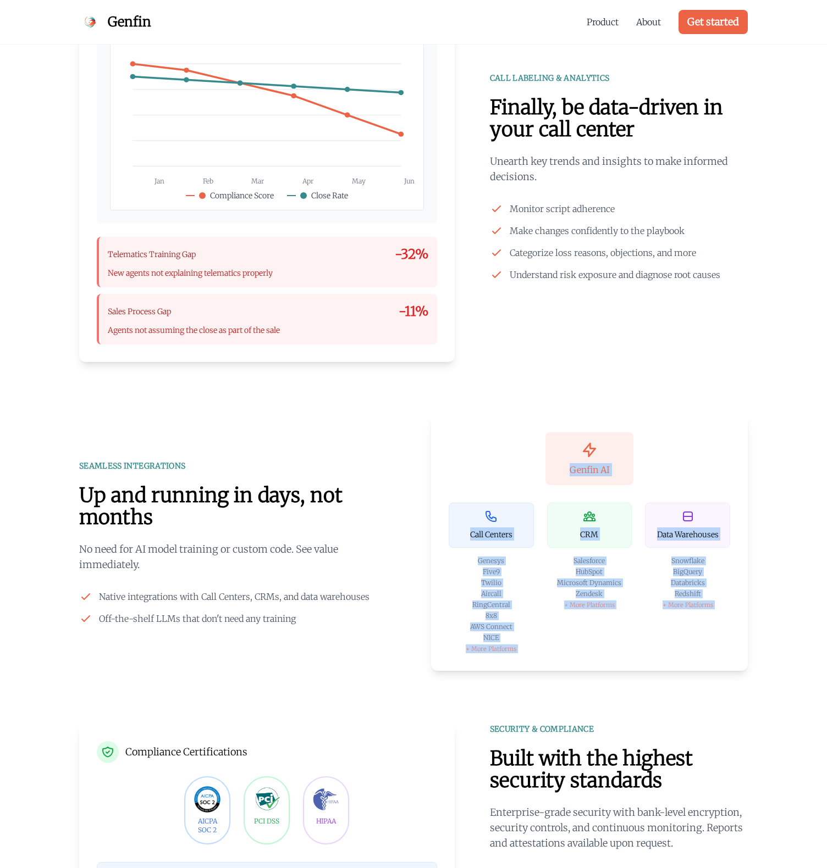
drag, startPoint x: 699, startPoint y: 665, endPoint x: 685, endPoint y: 478, distance: 187.9
click at [685, 478] on div "Genfin AI Call Centers Genesys Five9 Twilio Aircall RingCentral 8x8 AWS Connect…" at bounding box center [589, 543] width 317 height 256
click at [685, 478] on div "Genfin AI" at bounding box center [588, 458] width 281 height 53
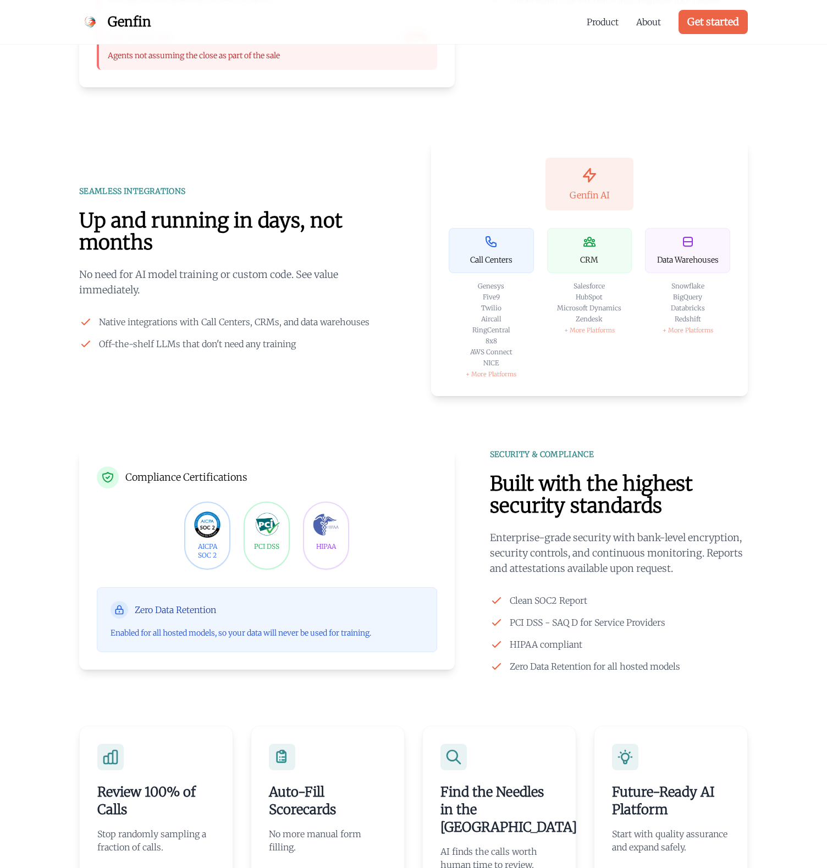
scroll to position [1544, 0]
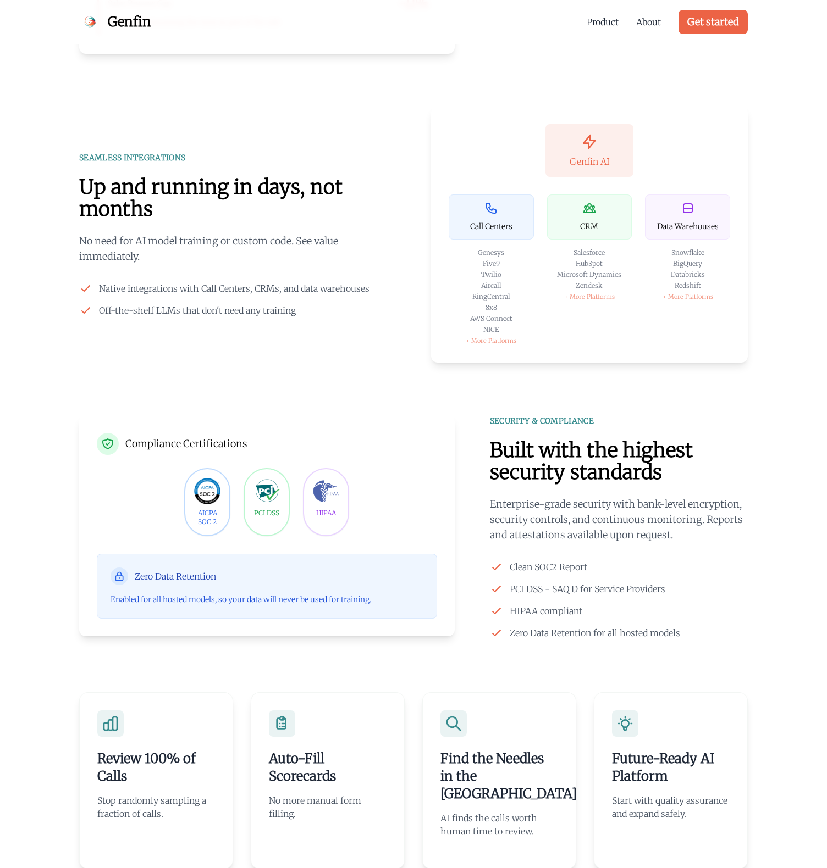
click at [663, 518] on p "Enterprise-grade security with bank-level encryption, security controls, and co…" at bounding box center [619, 520] width 258 height 46
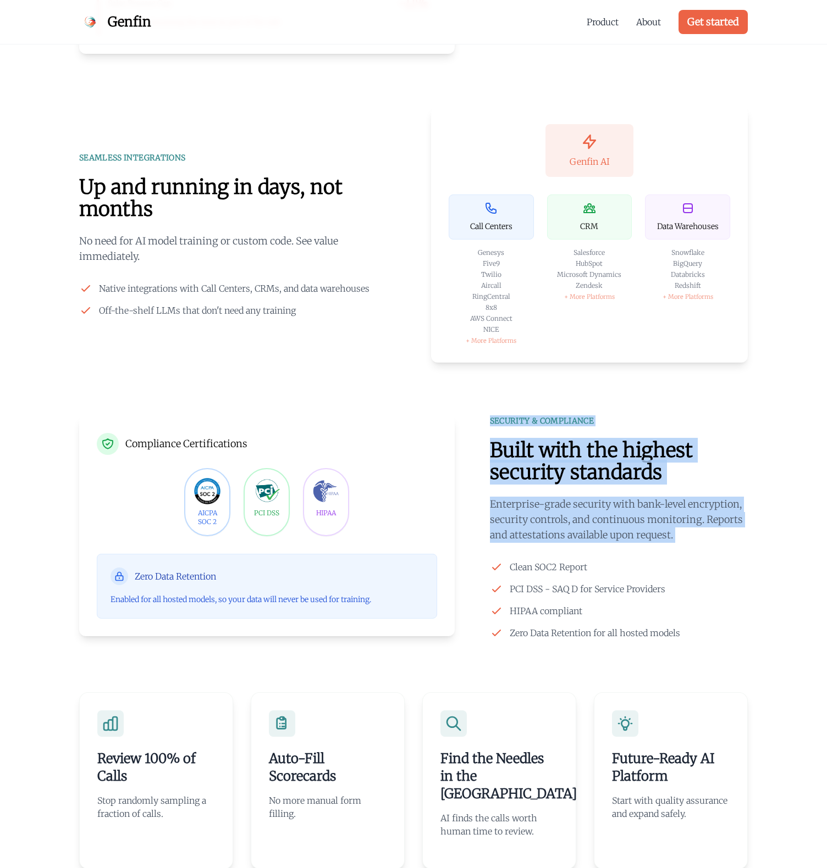
drag, startPoint x: 663, startPoint y: 518, endPoint x: 663, endPoint y: 401, distance: 116.5
click at [663, 401] on div "CALL REVIEW Let AI review calls, not humans Whether you use Genfin's preset rul…" at bounding box center [413, 28] width 703 height 1222
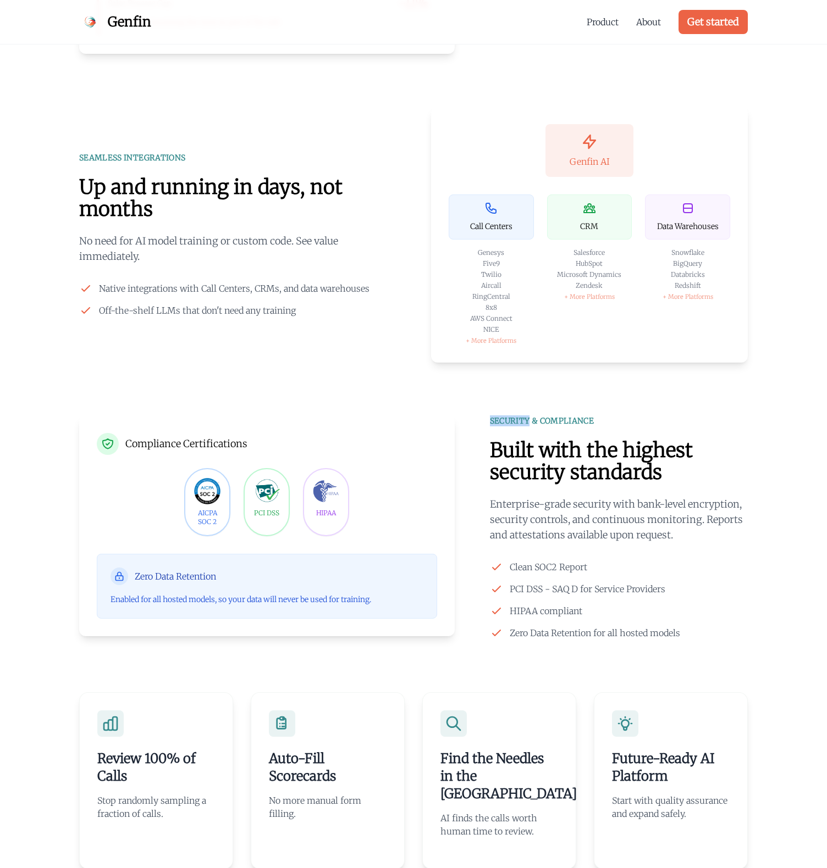
click at [663, 401] on div "CALL REVIEW Let AI review calls, not humans Whether you use Genfin's preset rul…" at bounding box center [413, 28] width 703 height 1222
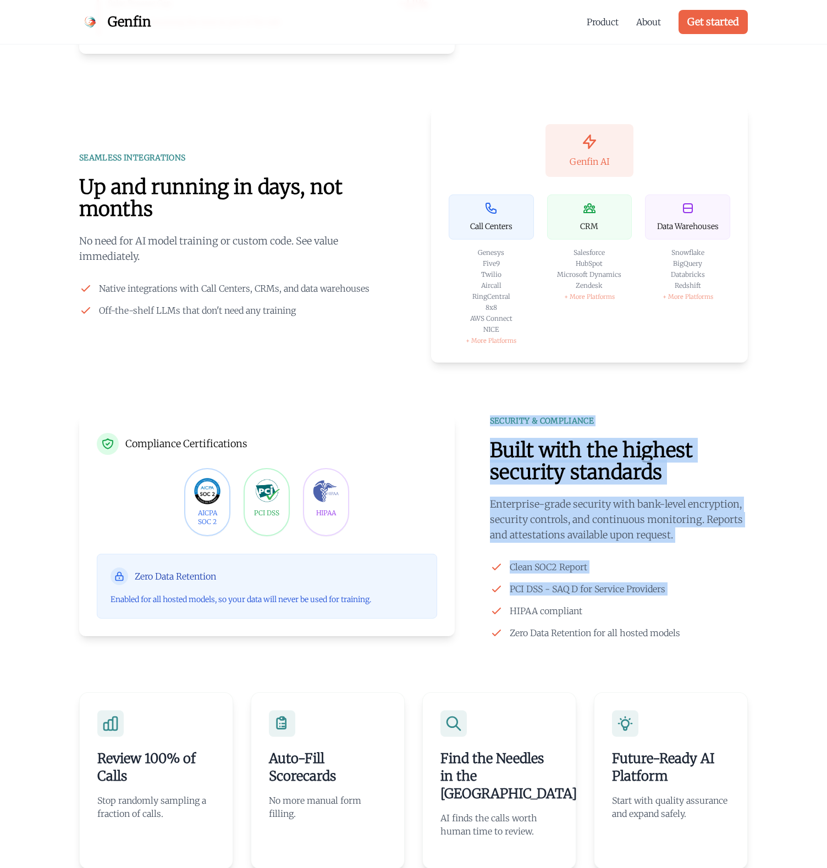
drag, startPoint x: 663, startPoint y: 401, endPoint x: 696, endPoint y: 599, distance: 200.6
click at [696, 599] on div "CALL REVIEW Let AI review calls, not humans Whether you use Genfin's preset rul…" at bounding box center [413, 28] width 703 height 1222
click at [691, 514] on p "Enterprise-grade security with bank-level encryption, security controls, and co…" at bounding box center [619, 520] width 258 height 46
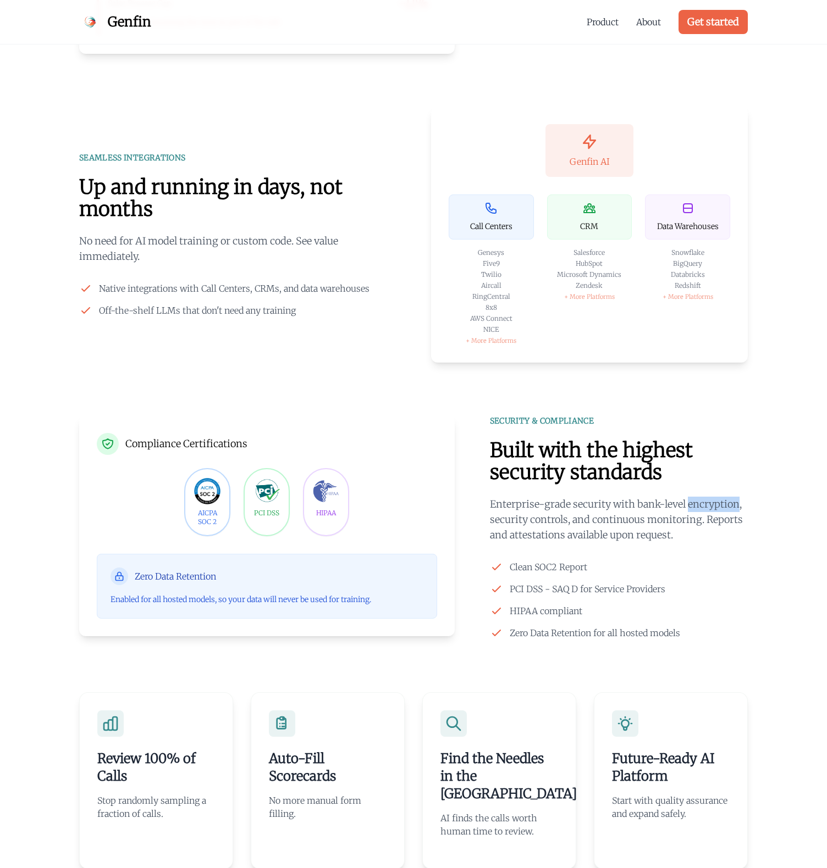
click at [691, 514] on p "Enterprise-grade security with bank-level encryption, security controls, and co…" at bounding box center [619, 520] width 258 height 46
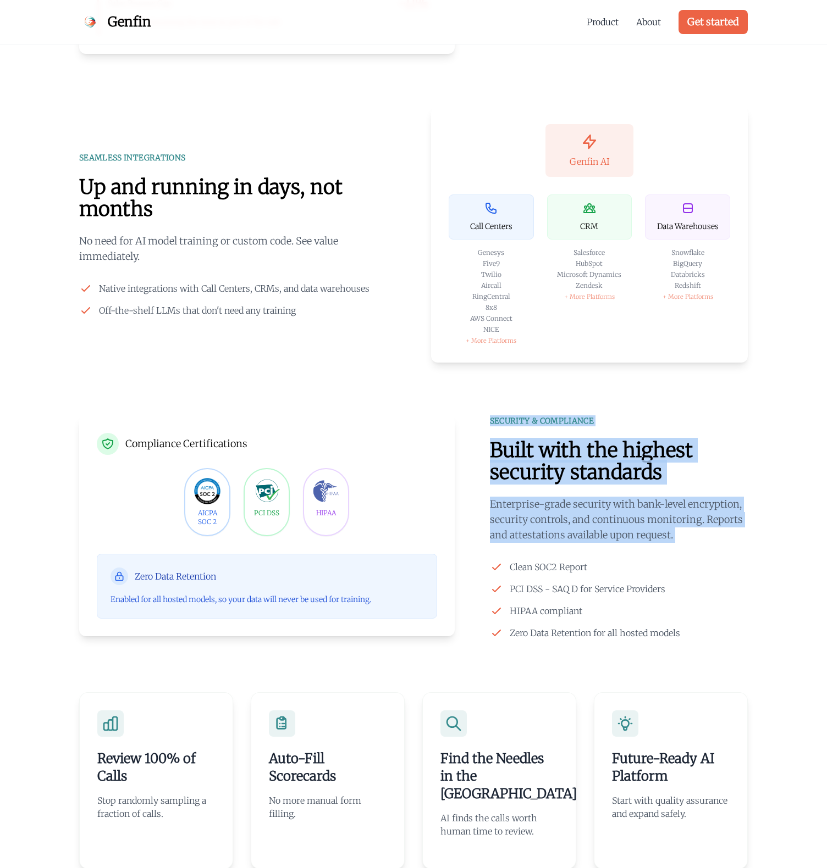
drag, startPoint x: 691, startPoint y: 514, endPoint x: 671, endPoint y: 377, distance: 138.3
click at [671, 377] on div "CALL REVIEW Let AI review calls, not humans Whether you use Genfin's preset rul…" at bounding box center [413, 28] width 703 height 1222
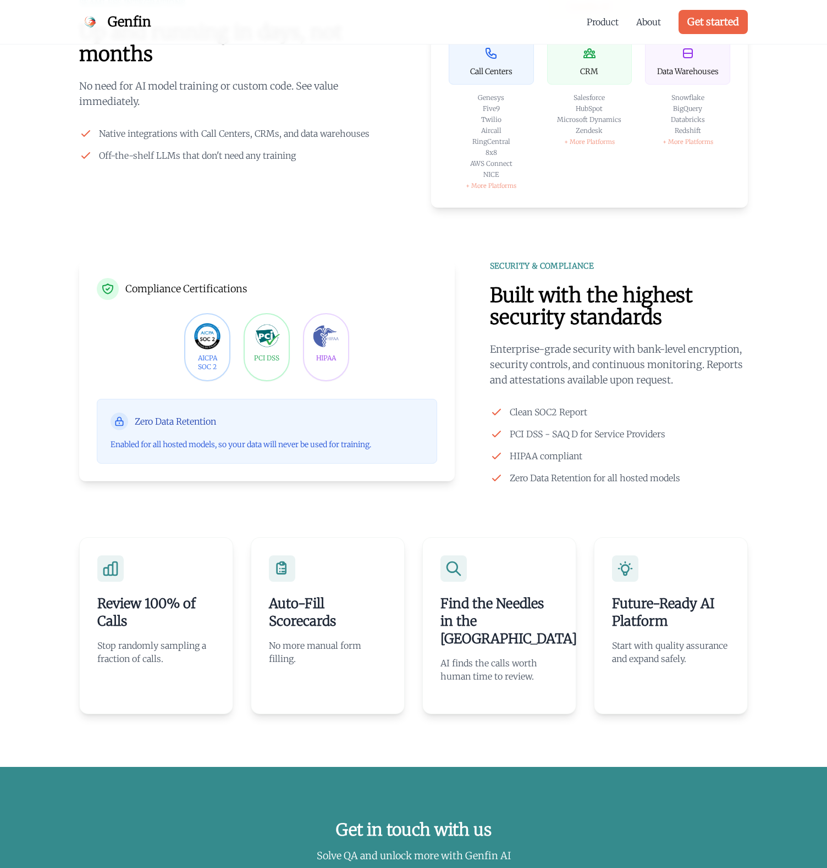
scroll to position [1981, 0]
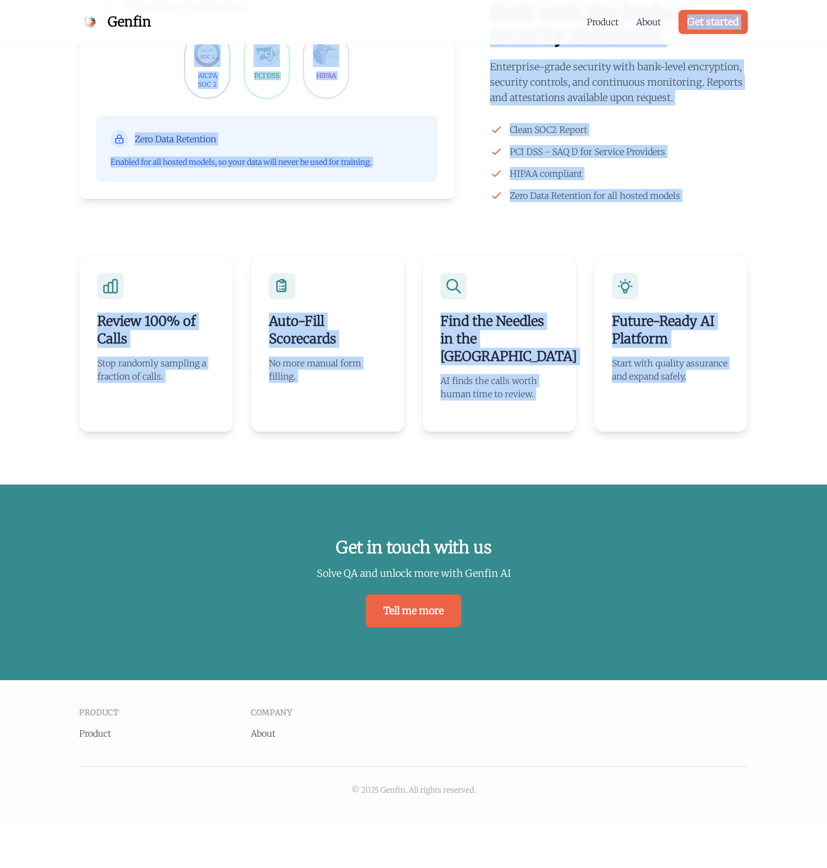
drag, startPoint x: 660, startPoint y: 409, endPoint x: 649, endPoint y: 29, distance: 380.4
click at [615, 106] on p "Enterprise-grade security with bank-level encryption, security controls, and co…" at bounding box center [619, 82] width 258 height 46
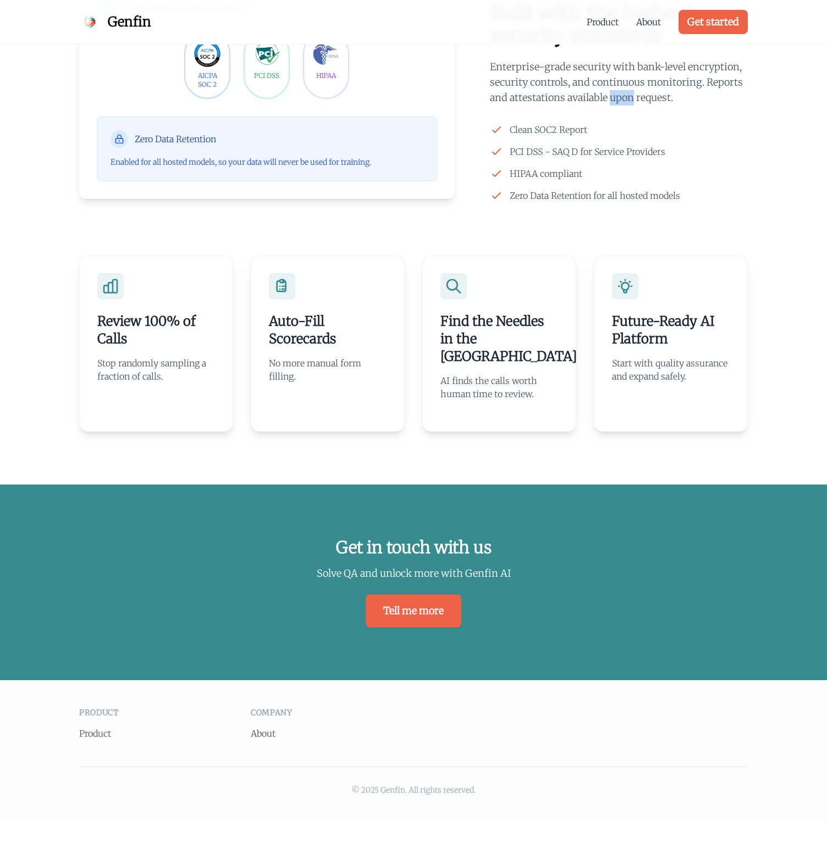
click at [615, 106] on p "Enterprise-grade security with bank-level encryption, security controls, and co…" at bounding box center [619, 82] width 258 height 46
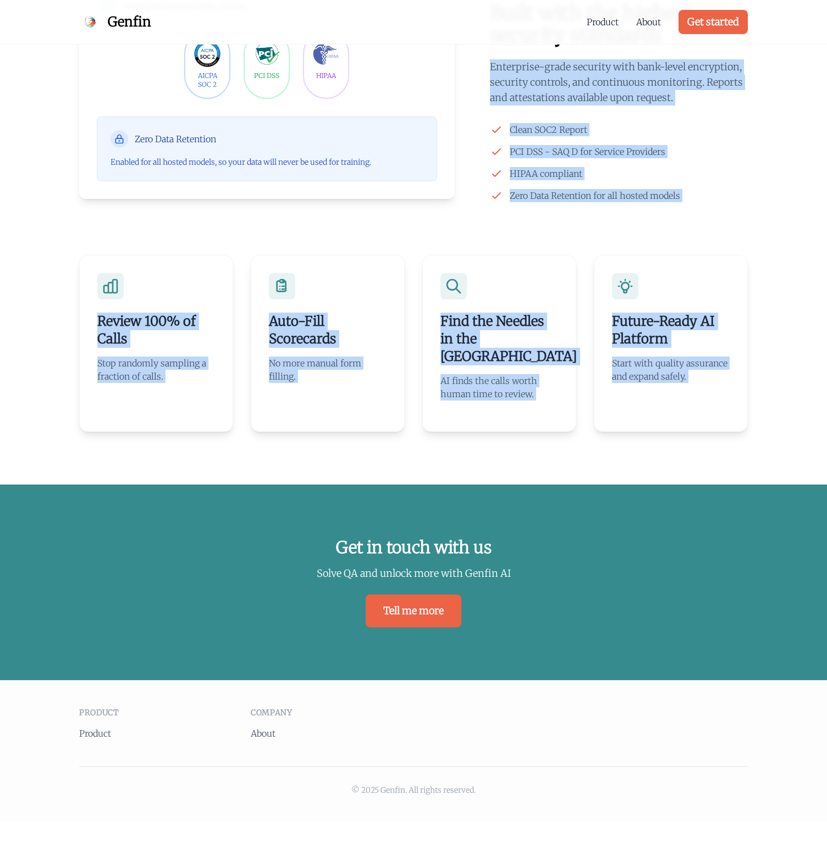
drag, startPoint x: 615, startPoint y: 110, endPoint x: 674, endPoint y: 443, distance: 338.7
click at [683, 380] on p "Start with quality assurance and expand safely." at bounding box center [671, 367] width 118 height 26
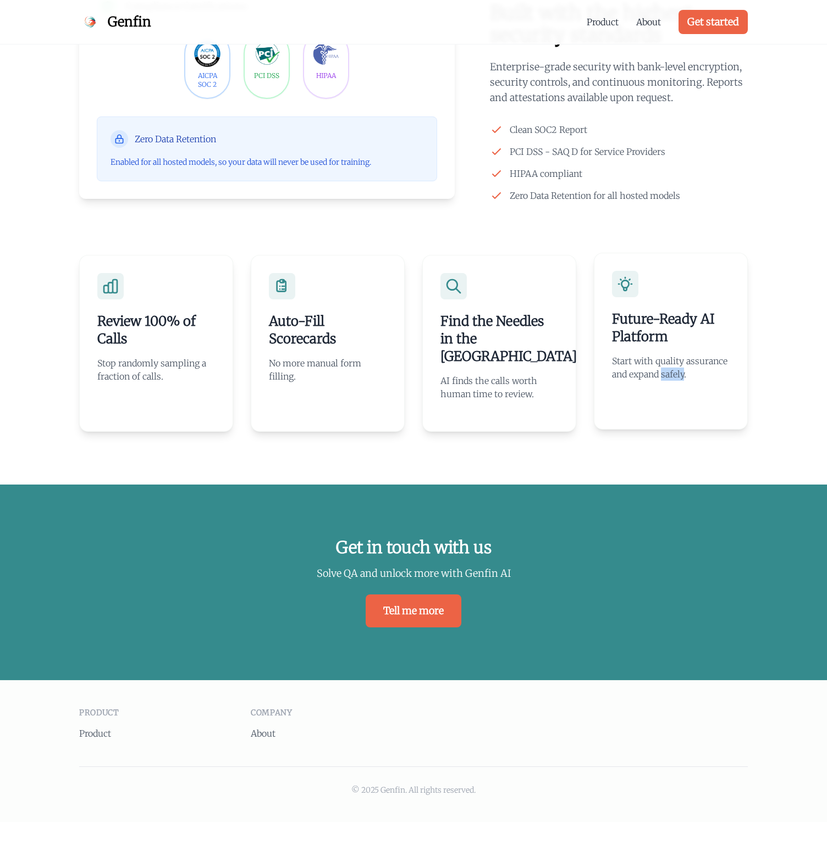
click at [683, 380] on p "Start with quality assurance and expand safely." at bounding box center [671, 367] width 118 height 26
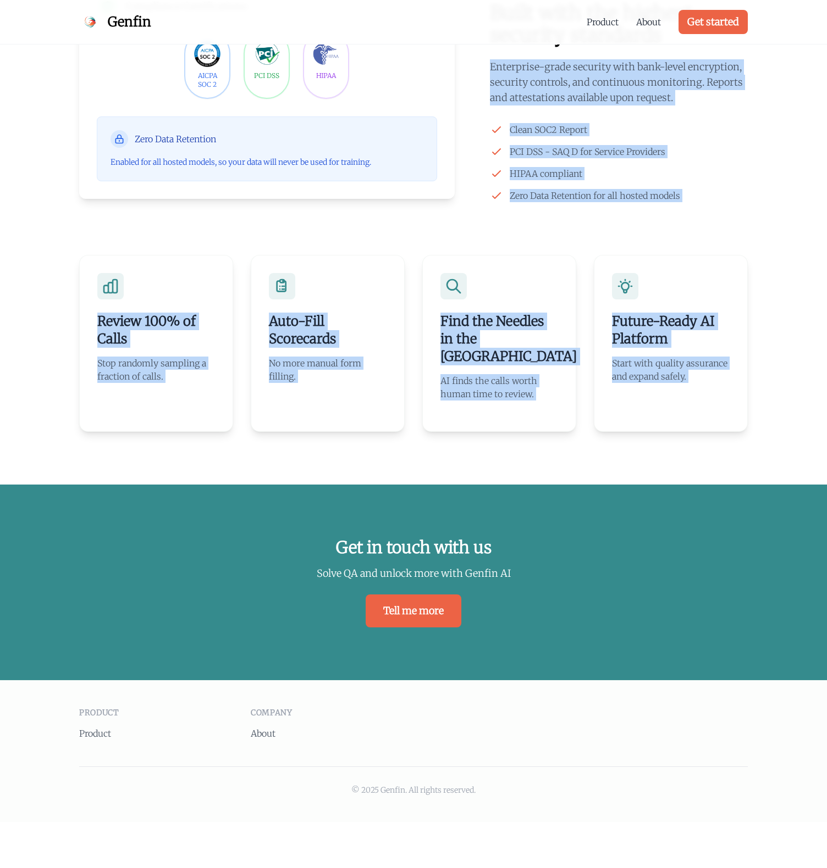
drag, startPoint x: 683, startPoint y: 380, endPoint x: 668, endPoint y: 102, distance: 278.5
click at [652, 136] on li "Clean SOC2 Report" at bounding box center [619, 129] width 258 height 13
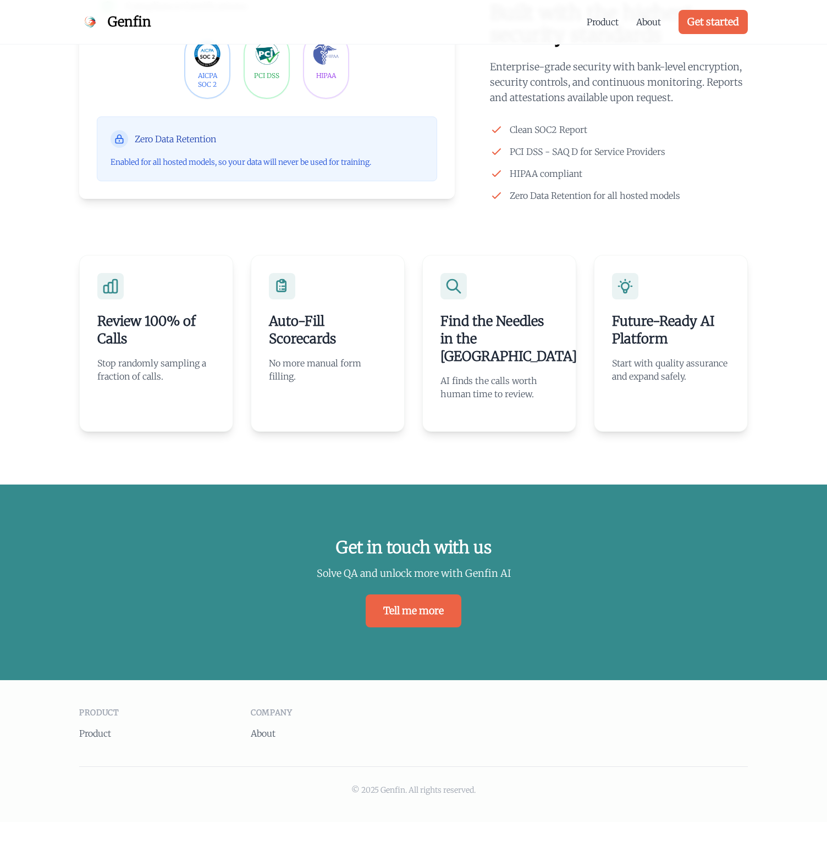
click at [652, 136] on li "Clean SOC2 Report" at bounding box center [619, 129] width 258 height 13
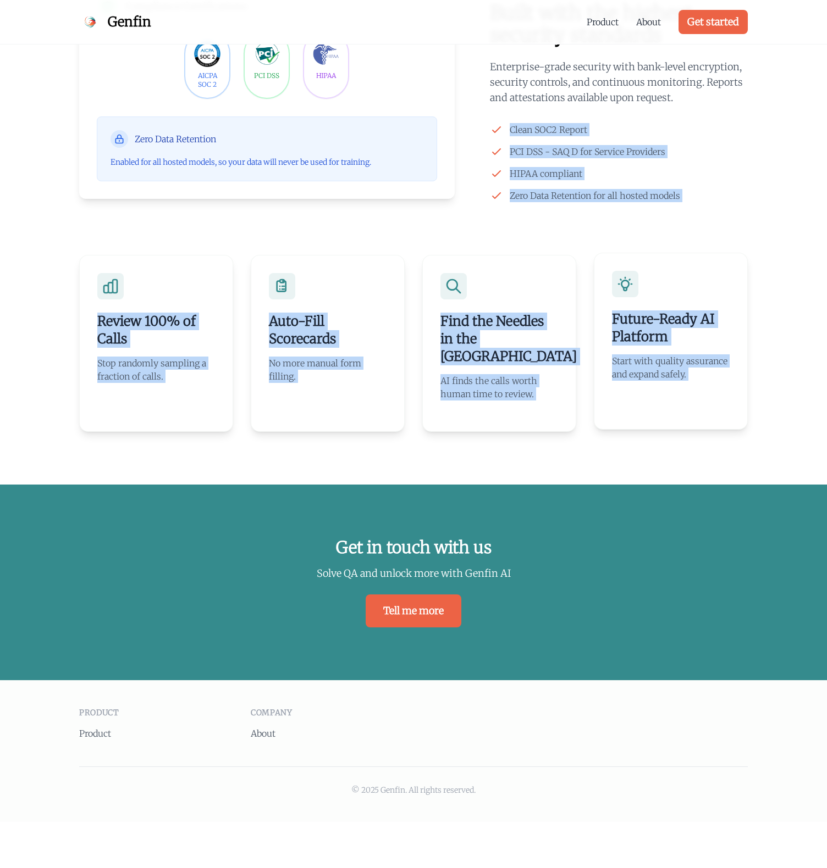
drag, startPoint x: 652, startPoint y: 136, endPoint x: 678, endPoint y: 419, distance: 284.2
click at [679, 346] on h3 "Future-Ready AI Platform" at bounding box center [671, 327] width 118 height 35
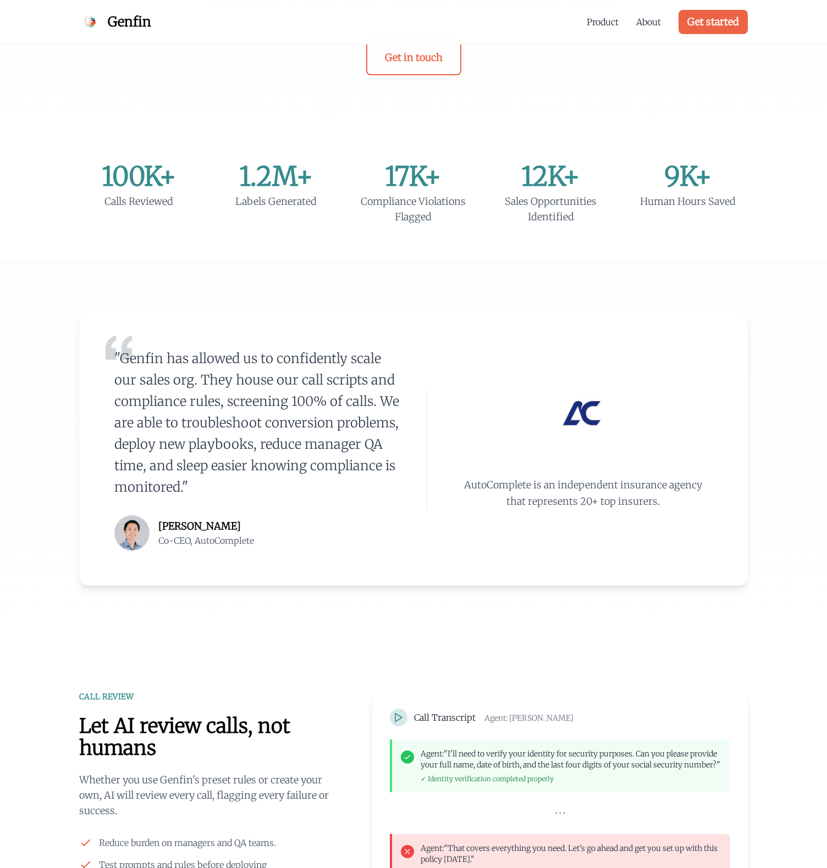
scroll to position [0, 0]
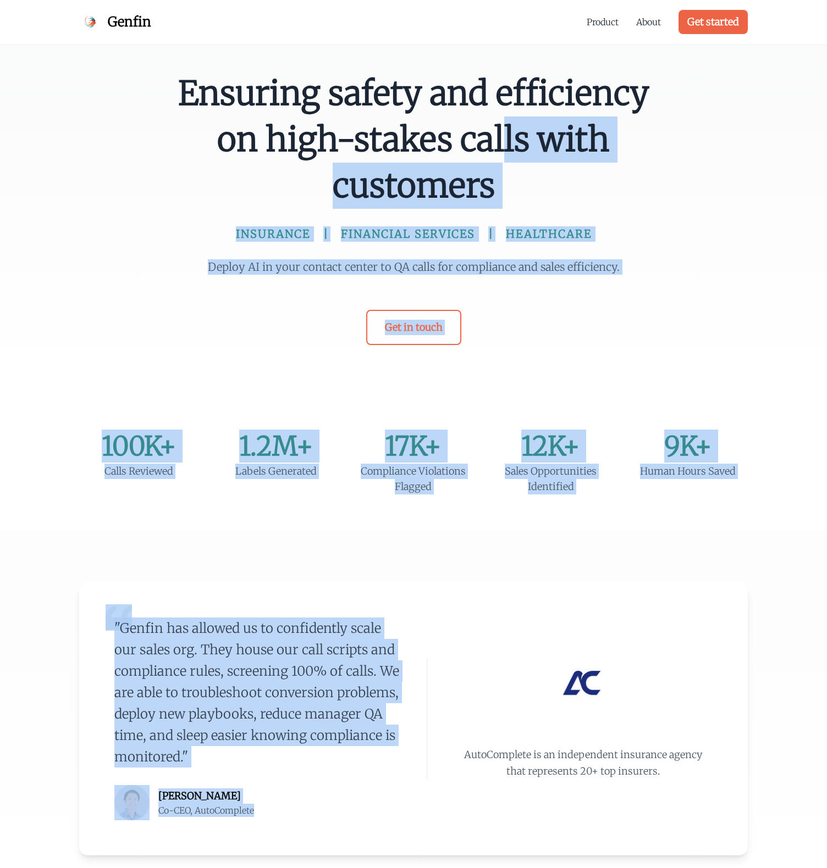
drag, startPoint x: 667, startPoint y: 537, endPoint x: 610, endPoint y: 95, distance: 446.0
click at [596, 131] on span "Ensuring safety and efficiency on high-stakes calls with customers" at bounding box center [413, 139] width 475 height 138
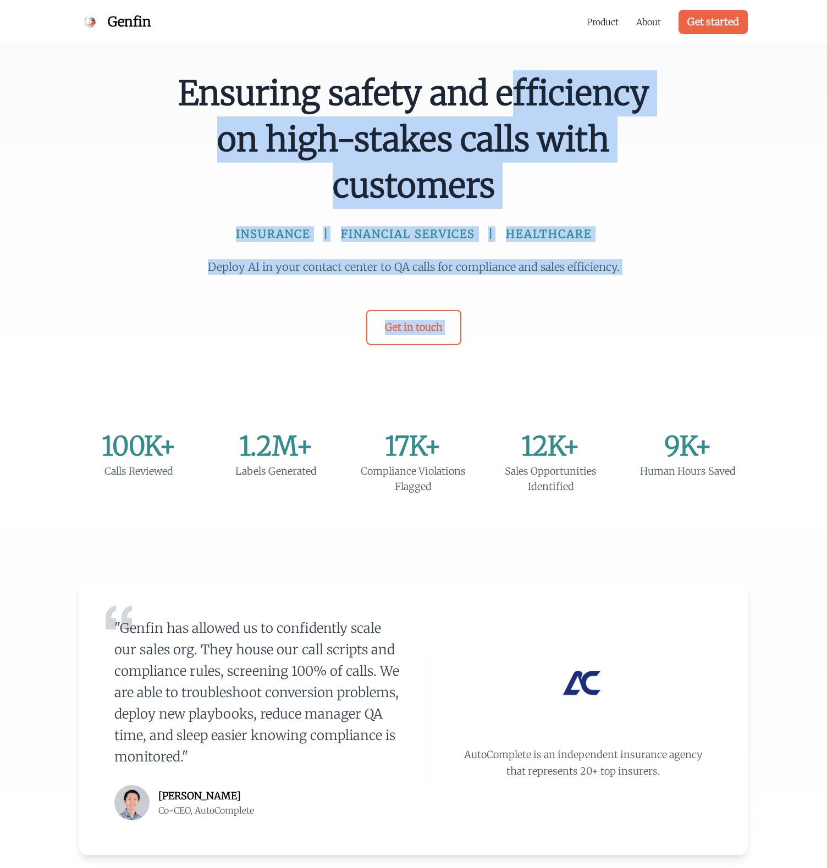
drag, startPoint x: 596, startPoint y: 131, endPoint x: 639, endPoint y: 330, distance: 203.6
click at [639, 330] on div "Ensuring safety and efficiency on high-stakes calls with customers INSURANCE FI…" at bounding box center [413, 207] width 492 height 275
click at [637, 253] on div "Ensuring safety and efficiency on high-stakes calls with customers INSURANCE FI…" at bounding box center [413, 207] width 492 height 275
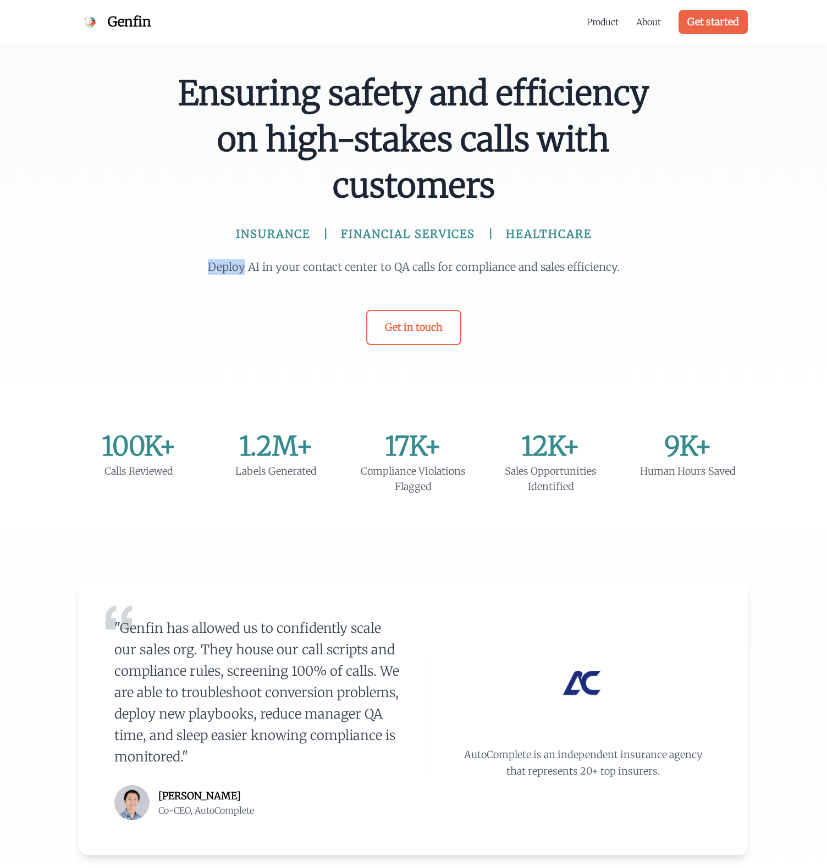
click at [637, 253] on div "Ensuring safety and efficiency on high-stakes calls with customers INSURANCE FI…" at bounding box center [413, 207] width 492 height 275
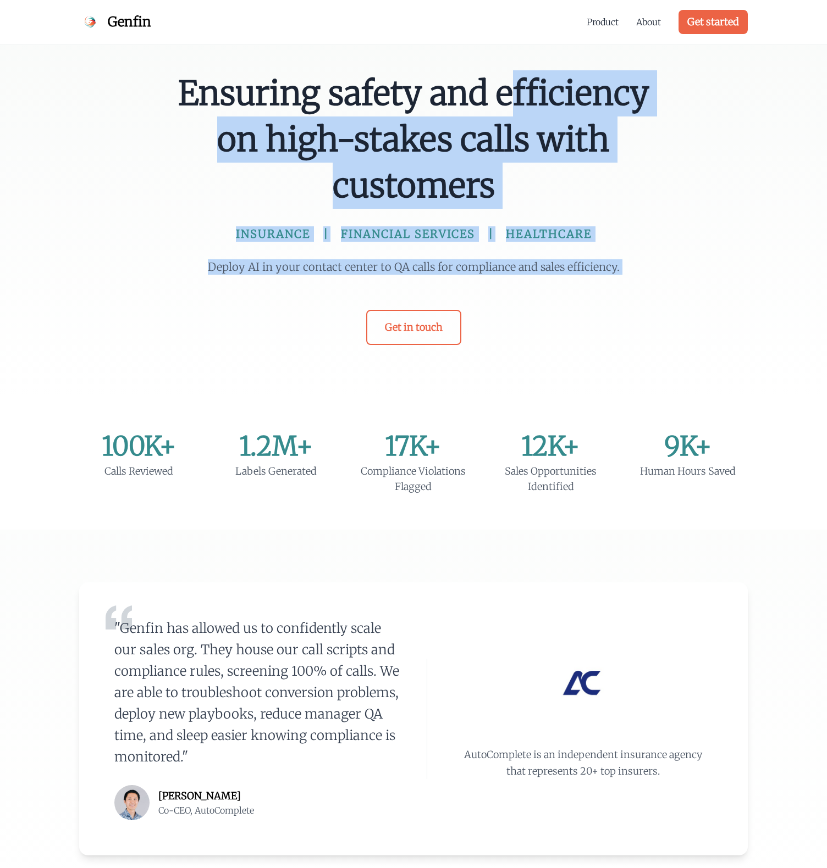
drag, startPoint x: 637, startPoint y: 253, endPoint x: 609, endPoint y: 45, distance: 210.8
click at [609, 45] on div "Ensuring safety and efficiency on high-stakes calls with customers INSURANCE FI…" at bounding box center [413, 199] width 827 height 398
click at [581, 110] on span "Ensuring safety and efficiency on high-stakes calls with customers" at bounding box center [413, 139] width 475 height 138
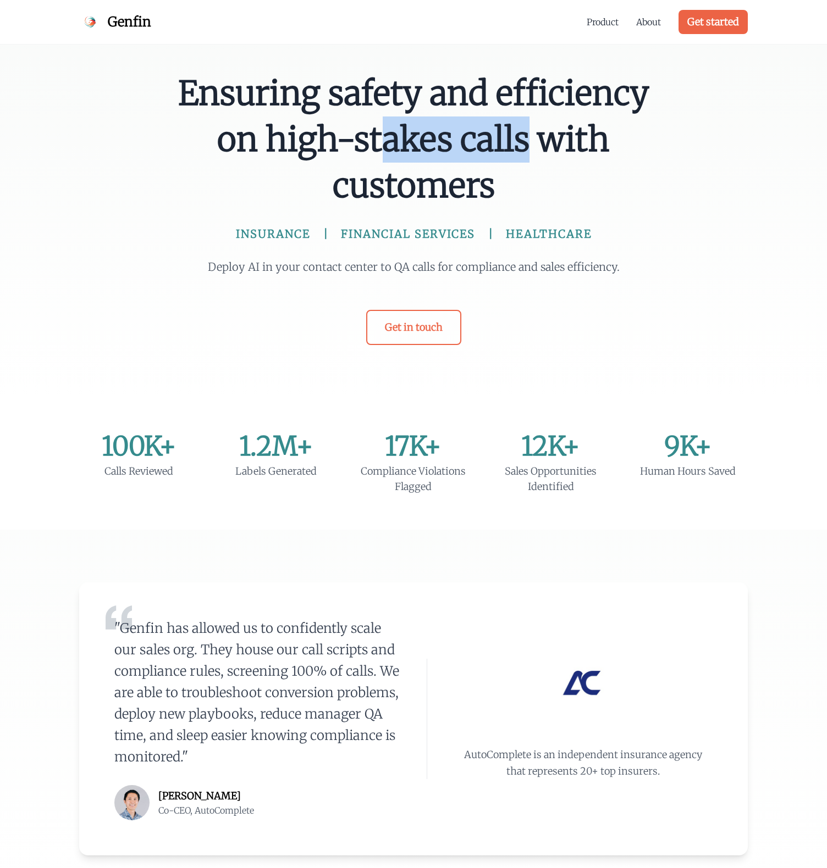
click at [581, 110] on span "Ensuring safety and efficiency on high-stakes calls with customers" at bounding box center [413, 139] width 475 height 138
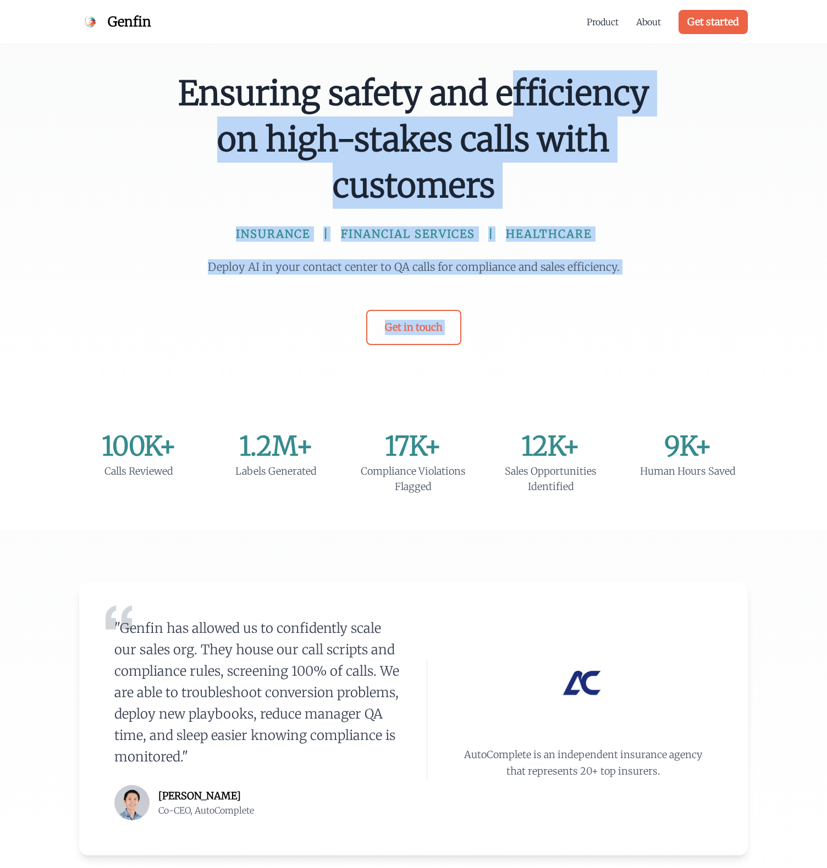
drag
click at [598, 280] on div "Ensuring safety and efficiency on high-stakes calls with customers INSURANCE FI…" at bounding box center [413, 207] width 492 height 275
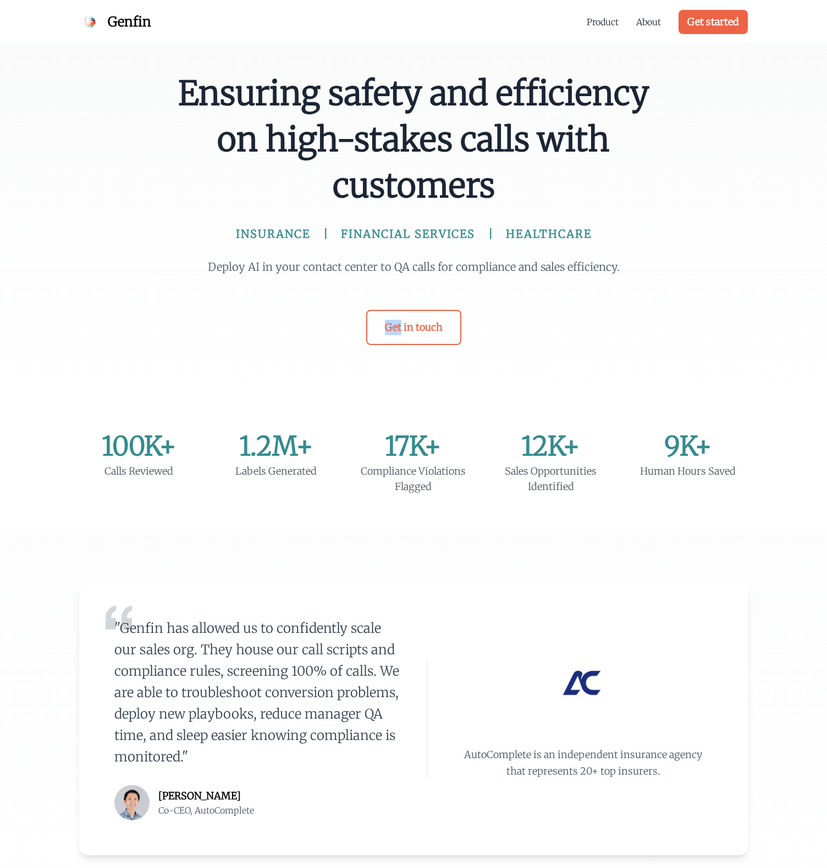
click at [598, 280] on div "Ensuring safety and efficiency on high-stakes calls with customers INSURANCE FI…" at bounding box center [413, 207] width 492 height 275
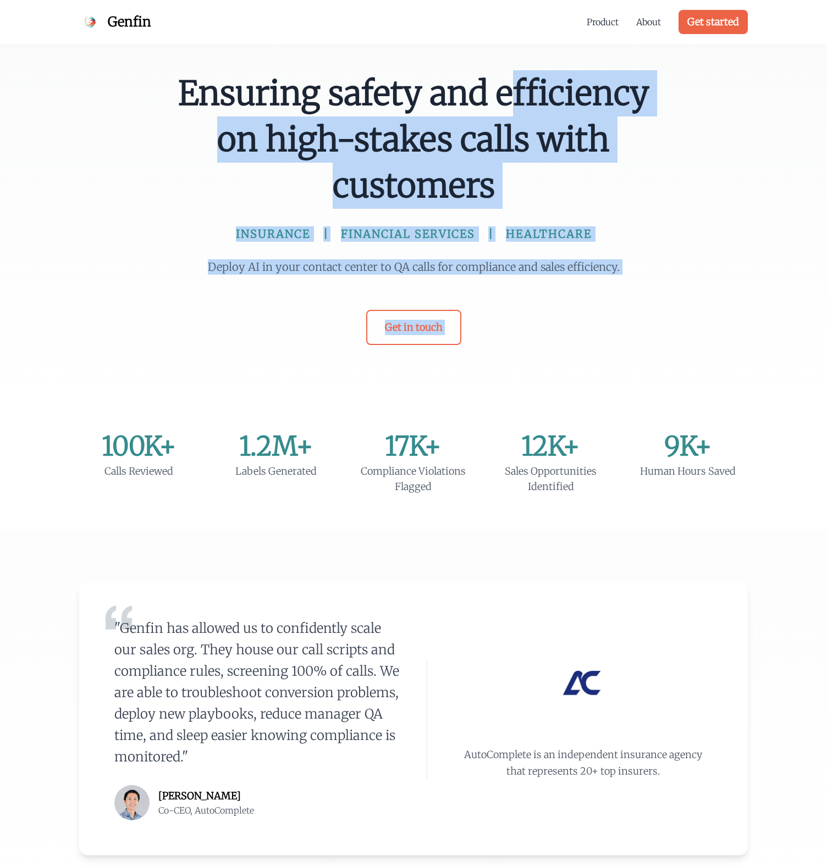
click at [581, 138] on div "Ensuring safety and efficiency on high-stakes calls with customers INSURANCE FI…" at bounding box center [413, 207] width 492 height 275
click at [581, 138] on span "Ensuring safety and efficiency on high-stakes calls with customers" at bounding box center [413, 139] width 475 height 138
click at [590, 289] on div "Ensuring safety and efficiency on high-stakes calls with customers INSURANCE FI…" at bounding box center [413, 207] width 492 height 275
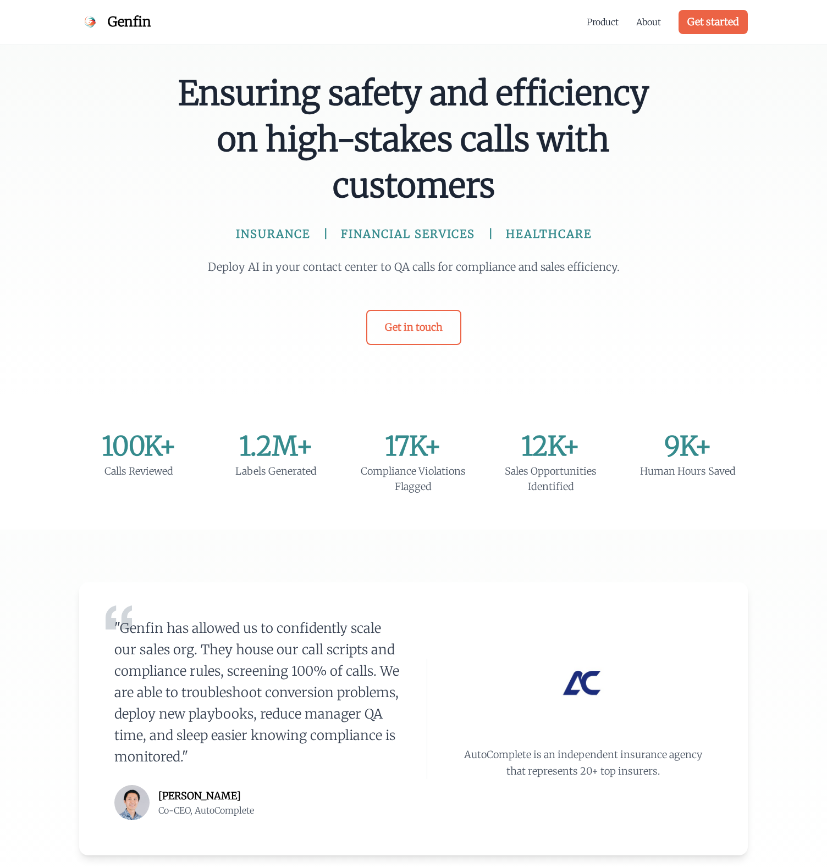
click at [594, 264] on p "Deploy AI in your contact center to QA calls for compliance and sales efficienc…" at bounding box center [413, 266] width 422 height 15
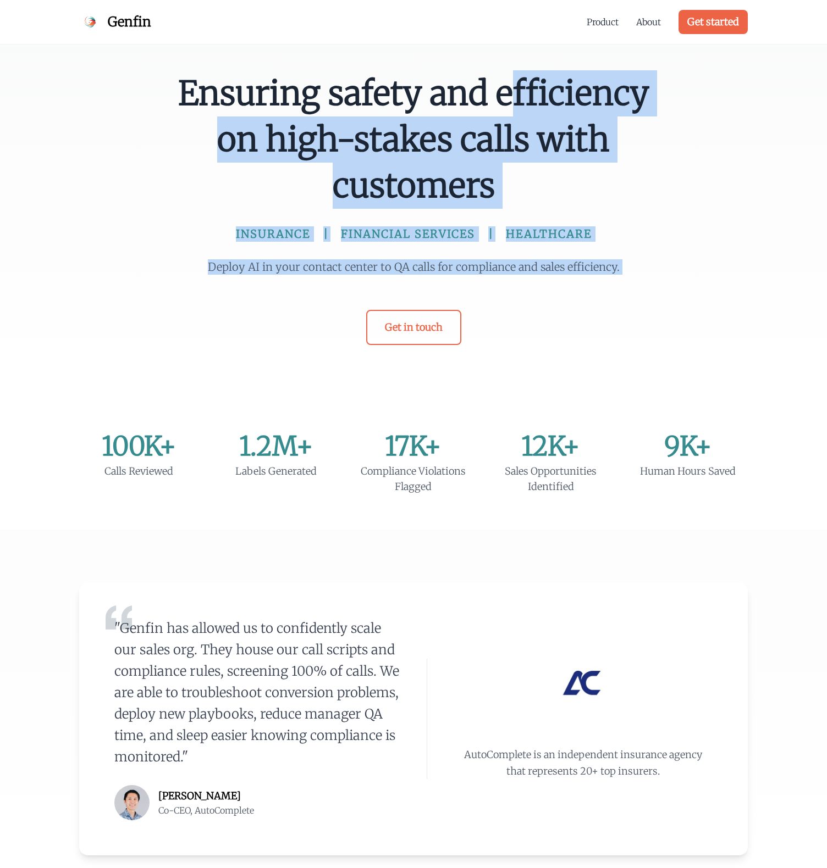
click at [582, 153] on div "Ensuring safety and efficiency on high-stakes calls with customers INSURANCE FI…" at bounding box center [413, 207] width 492 height 275
click at [582, 153] on span "Ensuring safety and efficiency on high-stakes calls with customers" at bounding box center [413, 139] width 475 height 138
click at [589, 251] on div "Ensuring safety and efficiency on high-stakes calls with customers INSURANCE FI…" at bounding box center [413, 207] width 492 height 275
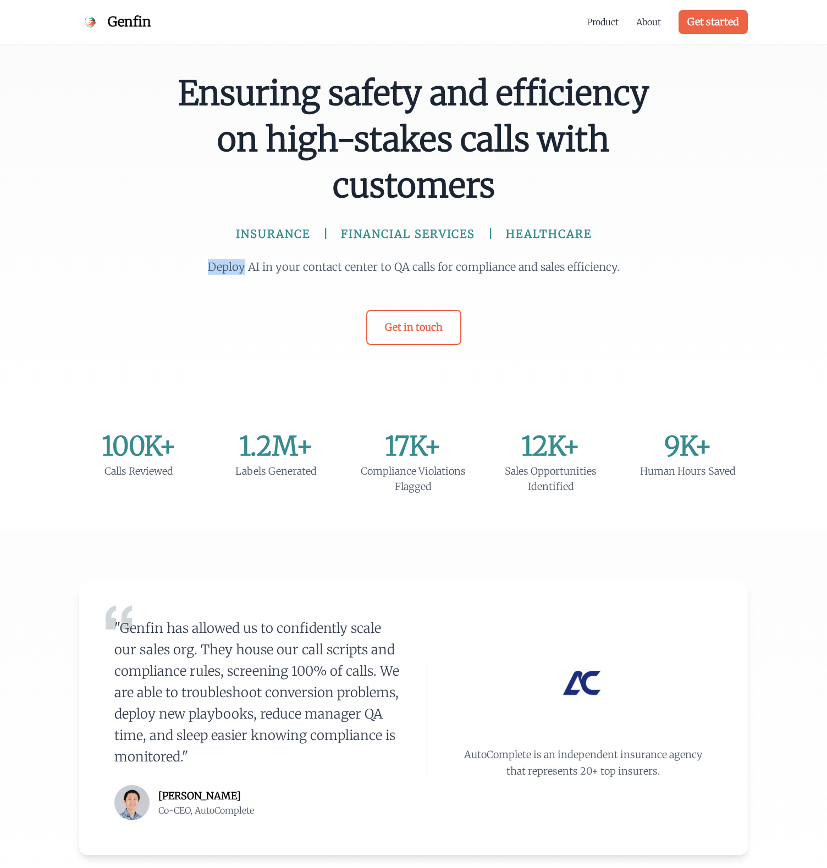
click at [589, 251] on div "Ensuring safety and efficiency on high-stakes calls with customers INSURANCE FI…" at bounding box center [413, 207] width 492 height 275
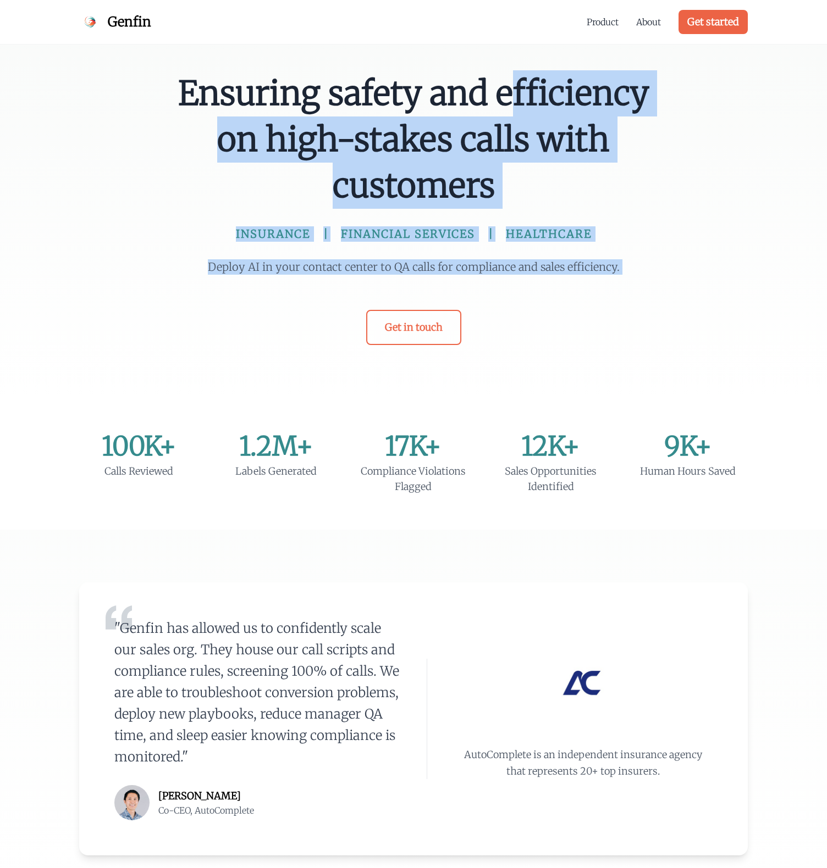
click at [576, 178] on div "Ensuring safety and efficiency on high-stakes calls with customers INSURANCE FI…" at bounding box center [413, 207] width 492 height 275
click at [576, 177] on span "Ensuring safety and efficiency on high-stakes calls with customers" at bounding box center [413, 139] width 475 height 138
click at [593, 268] on div "Ensuring safety and efficiency on high-stakes calls with customers INSURANCE FI…" at bounding box center [413, 207] width 492 height 275
click at [593, 268] on p "Deploy AI in your contact center to QA calls for compliance and sales efficienc…" at bounding box center [413, 266] width 422 height 15
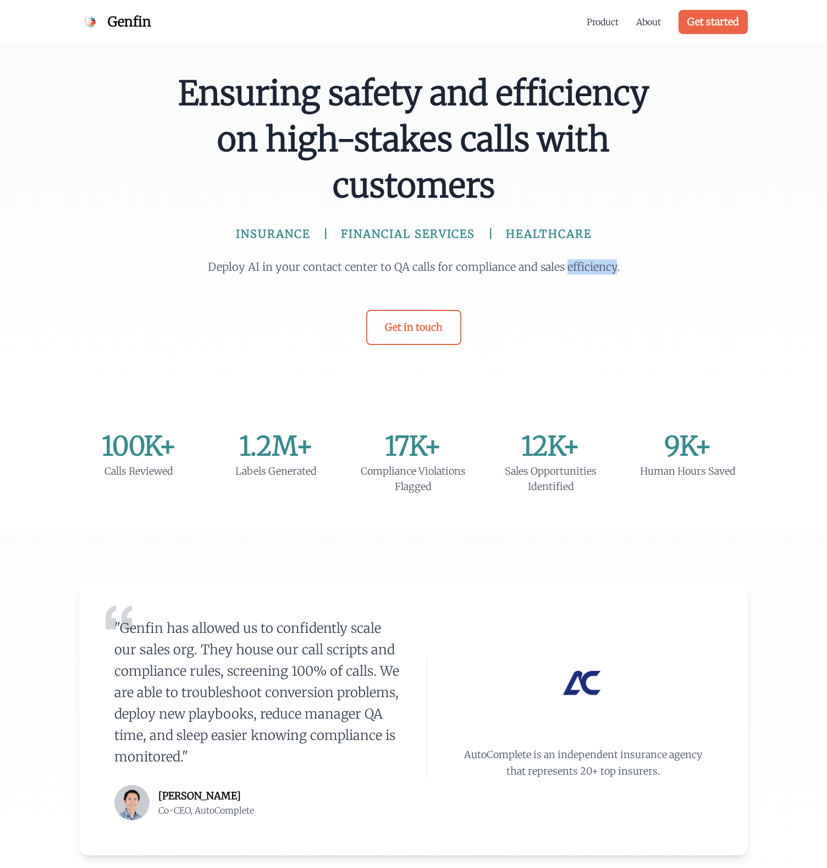
click at [593, 268] on p "Deploy AI in your contact center to QA calls for compliance and sales efficienc…" at bounding box center [413, 266] width 422 height 15
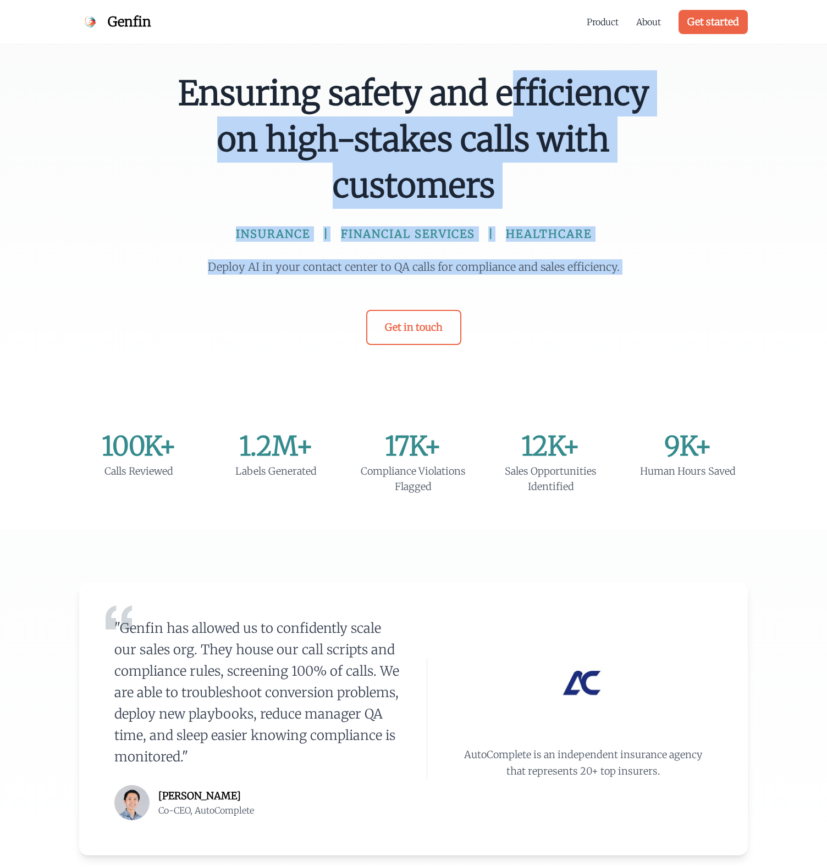
click at [501, 201] on div "Ensuring safety and efficiency on high-stakes calls with customers INSURANCE FI…" at bounding box center [413, 207] width 492 height 275
click at [500, 201] on span "Ensuring safety and efficiency on high-stakes calls with customers" at bounding box center [413, 139] width 475 height 138
click at [589, 306] on div "Ensuring safety and efficiency on high-stakes calls with customers INSURANCE FI…" at bounding box center [413, 207] width 492 height 275
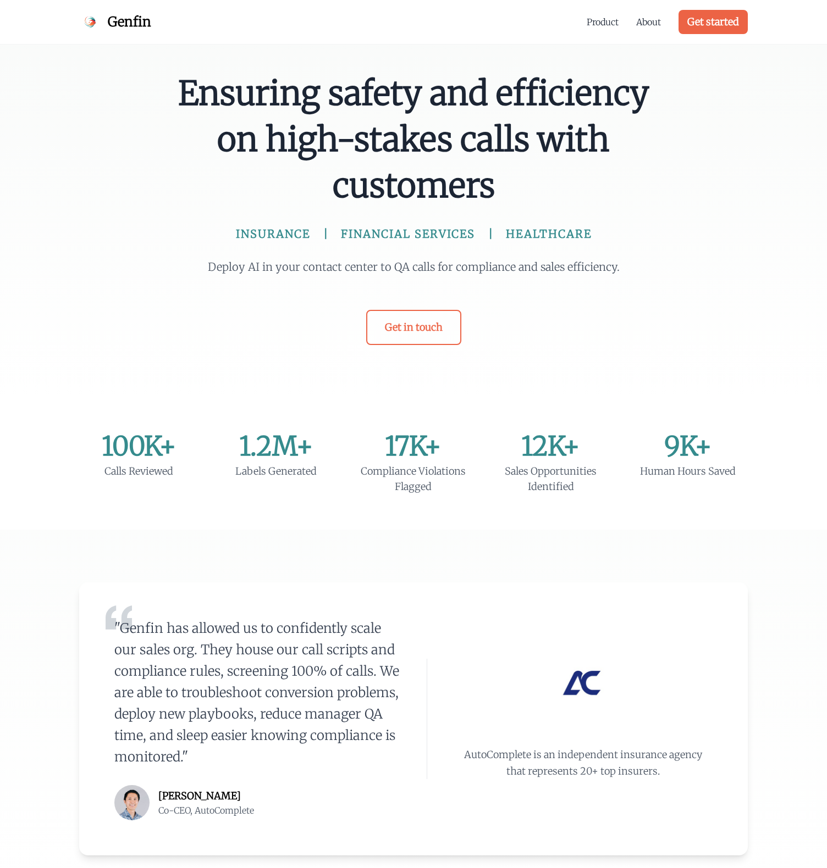
click at [600, 273] on p "Deploy AI in your contact center to QA calls for compliance and sales efficienc…" at bounding box center [413, 266] width 422 height 15
click at [428, 190] on div "Ensuring safety and efficiency on high-stakes calls with customers INSURANCE FI…" at bounding box center [413, 207] width 492 height 275
click at [428, 188] on span "Ensuring safety and efficiency on high-stakes calls with customers" at bounding box center [413, 139] width 475 height 138
click at [614, 273] on div "Ensuring safety and efficiency on high-stakes calls with customers INSURANCE FI…" at bounding box center [413, 207] width 492 height 275
click at [614, 273] on p "Deploy AI in your contact center to QA calls for compliance and sales efficienc…" at bounding box center [413, 266] width 422 height 15
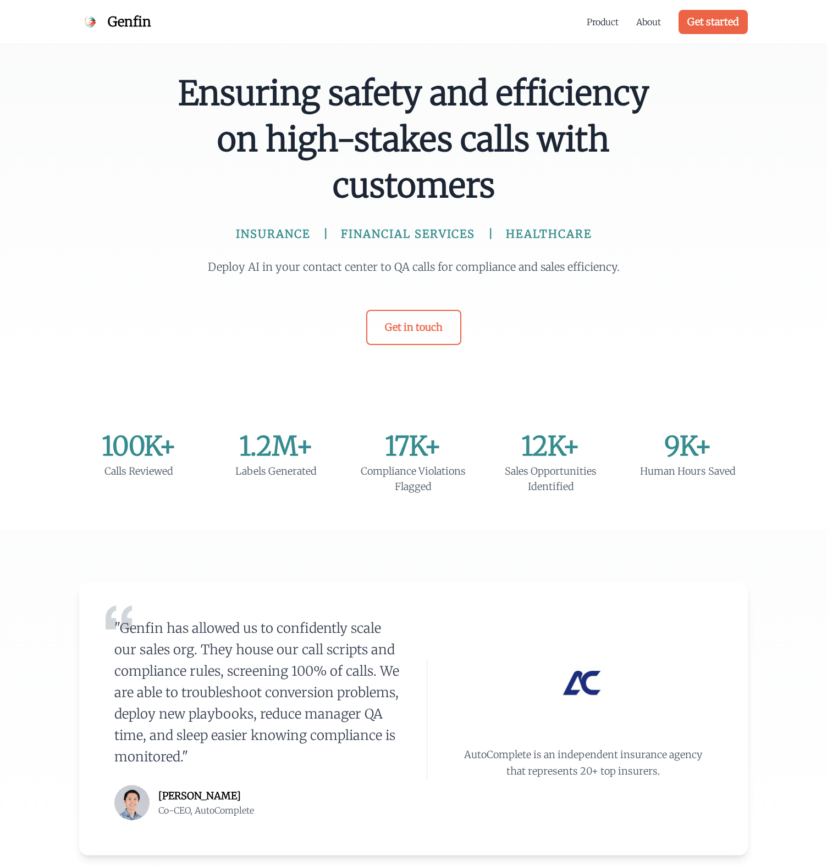
click at [445, 189] on div "Ensuring safety and efficiency on high-stakes calls with customers INSURANCE FI…" at bounding box center [413, 207] width 492 height 275
click at [445, 189] on span "Ensuring safety and efficiency on high-stakes calls with customers" at bounding box center [413, 139] width 475 height 138
click at [603, 271] on div "Ensuring safety and efficiency on high-stakes calls with customers INSURANCE FI…" at bounding box center [413, 207] width 492 height 275
click at [606, 271] on p "Deploy AI in your contact center to QA calls for compliance and sales efficienc…" at bounding box center [413, 266] width 422 height 15
click at [476, 191] on div "Ensuring safety and efficiency on high-stakes calls with customers INSURANCE FI…" at bounding box center [413, 207] width 492 height 275
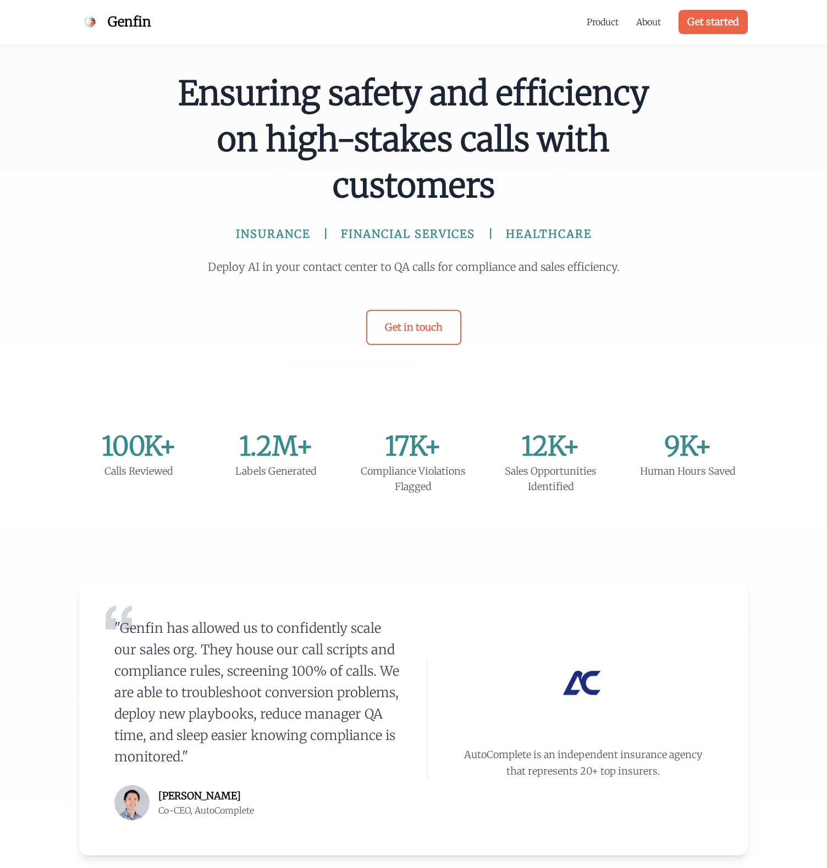
click at [476, 191] on span "Ensuring safety and efficiency on high-stakes calls with customers" at bounding box center [413, 139] width 475 height 138
click at [651, 304] on div "Ensuring safety and efficiency on high-stakes calls with customers INSURANCE FI…" at bounding box center [413, 207] width 492 height 275
click at [655, 273] on div "Ensuring safety and efficiency on high-stakes calls with customers INSURANCE FI…" at bounding box center [413, 207] width 492 height 275
click at [467, 191] on div "Ensuring safety and efficiency on high-stakes calls with customers INSURANCE FI…" at bounding box center [413, 207] width 492 height 275
click at [467, 191] on span "Ensuring safety and efficiency on high-stakes calls with customers" at bounding box center [413, 139] width 475 height 138
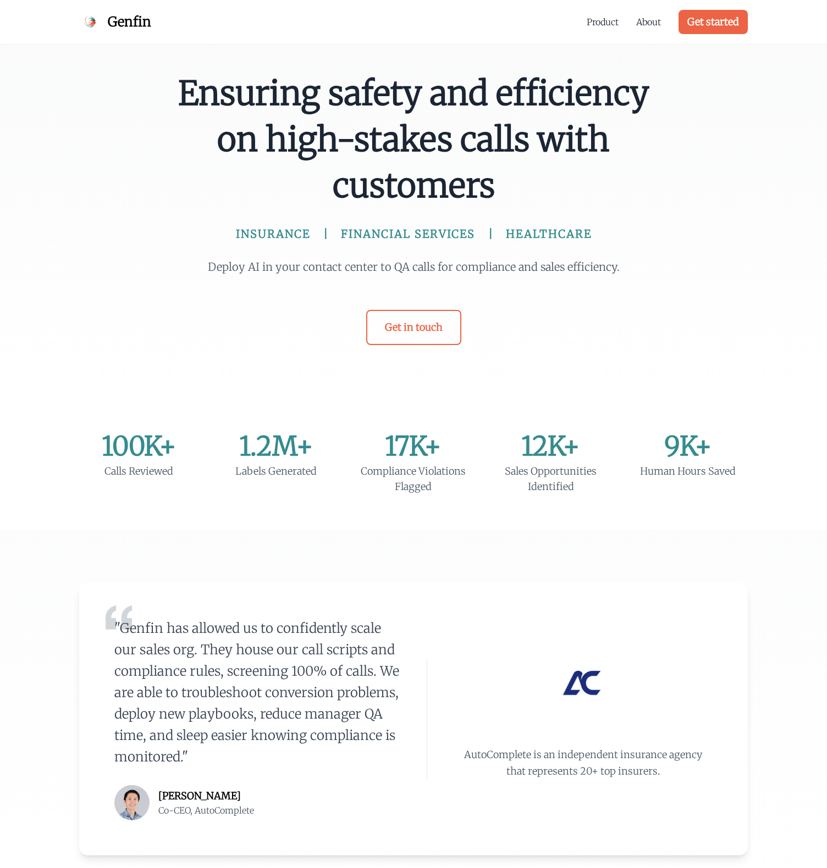
click at [651, 281] on div "Ensuring safety and efficiency on high-stakes calls with customers INSURANCE FI…" at bounding box center [413, 207] width 492 height 275
click at [659, 258] on div "Ensuring safety and efficiency on high-stakes calls with customers INSURANCE FI…" at bounding box center [413, 207] width 492 height 275
click at [398, 174] on div "Ensuring safety and efficiency on high-stakes calls with customers INSURANCE FI…" at bounding box center [413, 207] width 492 height 275
click at [398, 174] on span "Ensuring safety and efficiency on high-stakes calls with customers" at bounding box center [413, 139] width 475 height 138
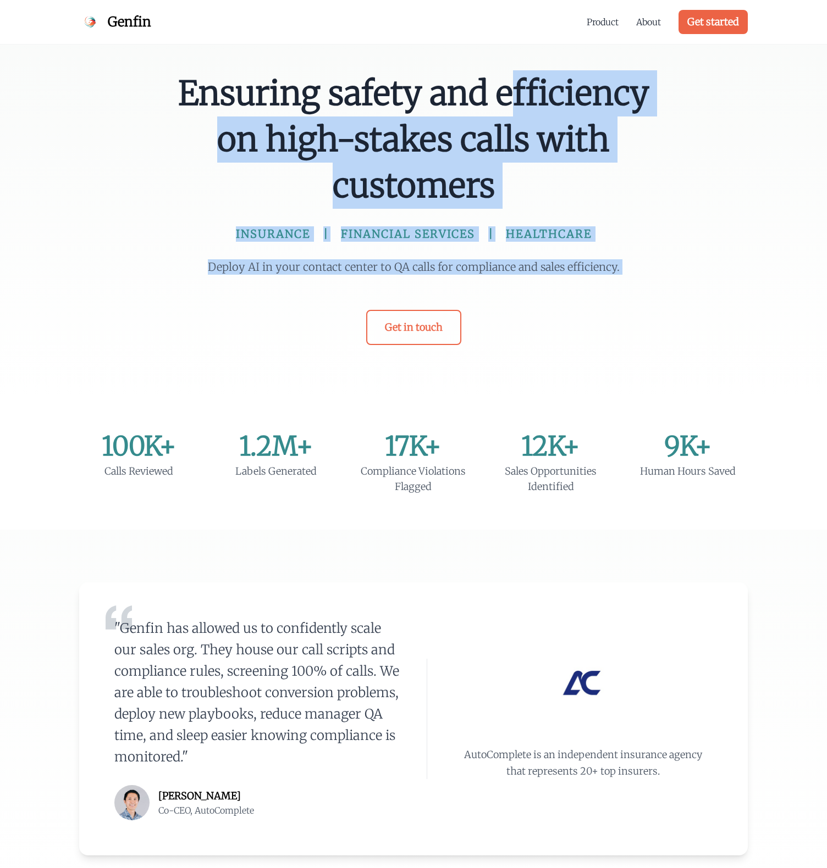
click at [512, 256] on div "Ensuring safety and efficiency on high-stakes calls with customers INSURANCE FI…" at bounding box center [413, 207] width 492 height 275
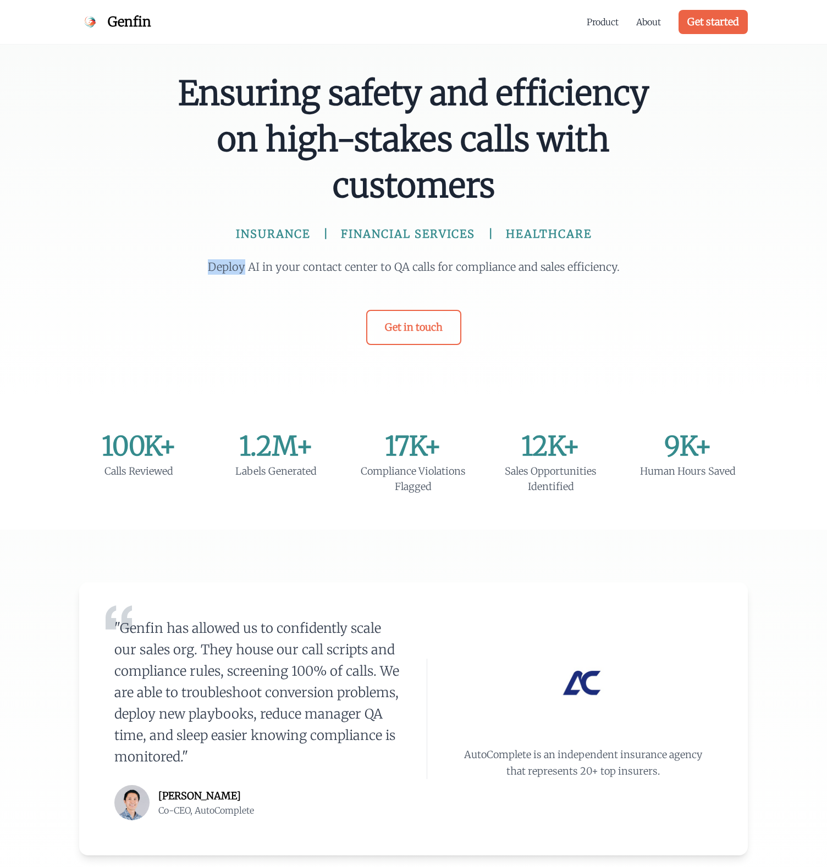
click at [512, 256] on div "Ensuring safety and efficiency on high-stakes calls with customers INSURANCE FI…" at bounding box center [413, 207] width 492 height 275
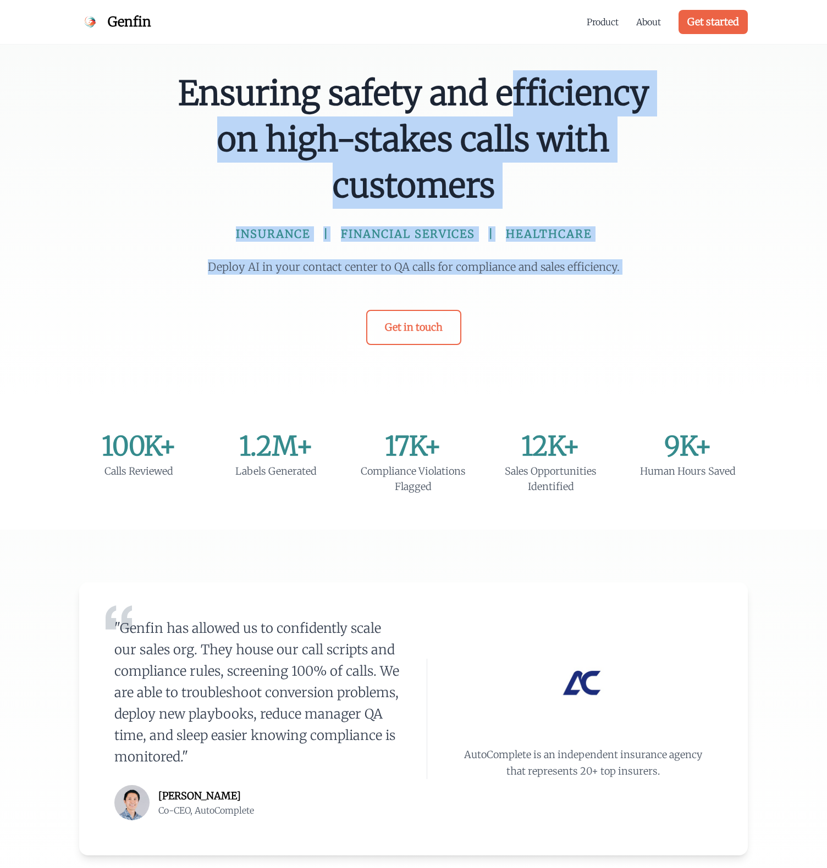
click at [490, 97] on div "Ensuring safety and efficiency on high-stakes calls with customers INSURANCE FI…" at bounding box center [413, 207] width 492 height 275
click at [490, 97] on span "Ensuring safety and efficiency on high-stakes calls with customers" at bounding box center [413, 139] width 475 height 138
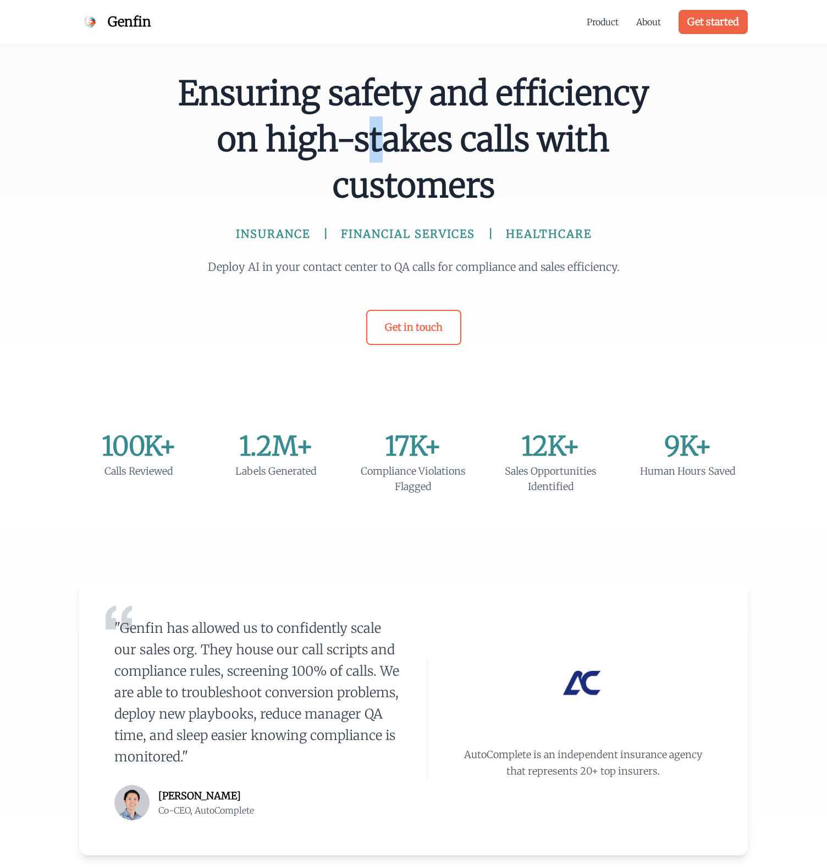
click at [490, 97] on span "Ensuring safety and efficiency on high-stakes calls with customers" at bounding box center [413, 139] width 475 height 138
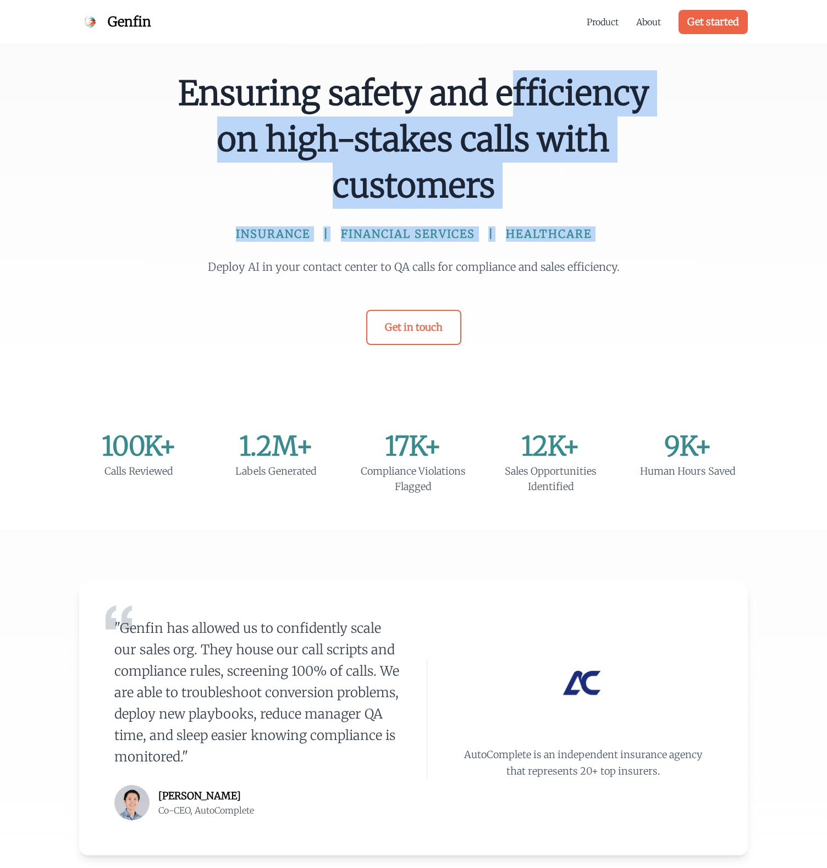
click at [517, 239] on h1 "Ensuring safety and efficiency on high-stakes calls with customers INSURANCE FI…" at bounding box center [413, 155] width 475 height 171
click at [517, 239] on span "HEALTHCARE" at bounding box center [549, 233] width 86 height 15
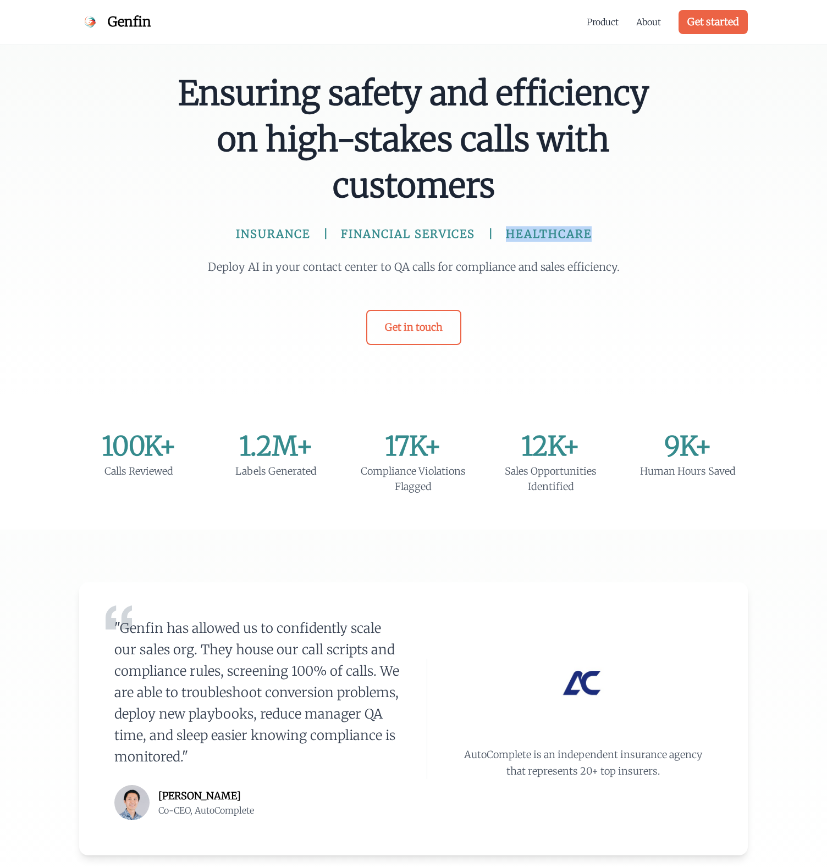
click at [517, 239] on span "HEALTHCARE" at bounding box center [549, 233] width 86 height 15
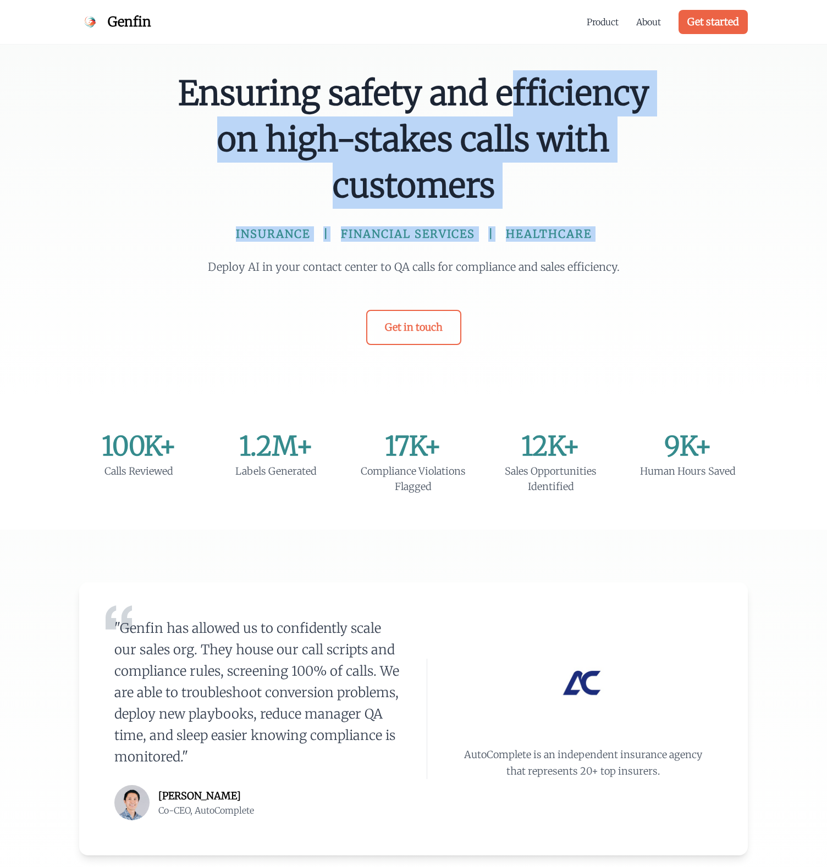
click at [507, 91] on h1 "Ensuring safety and efficiency on high-stakes calls with customers INSURANCE FI…" at bounding box center [413, 155] width 475 height 171
click at [507, 91] on span "Ensuring safety and efficiency on high-stakes calls with customers" at bounding box center [413, 139] width 475 height 138
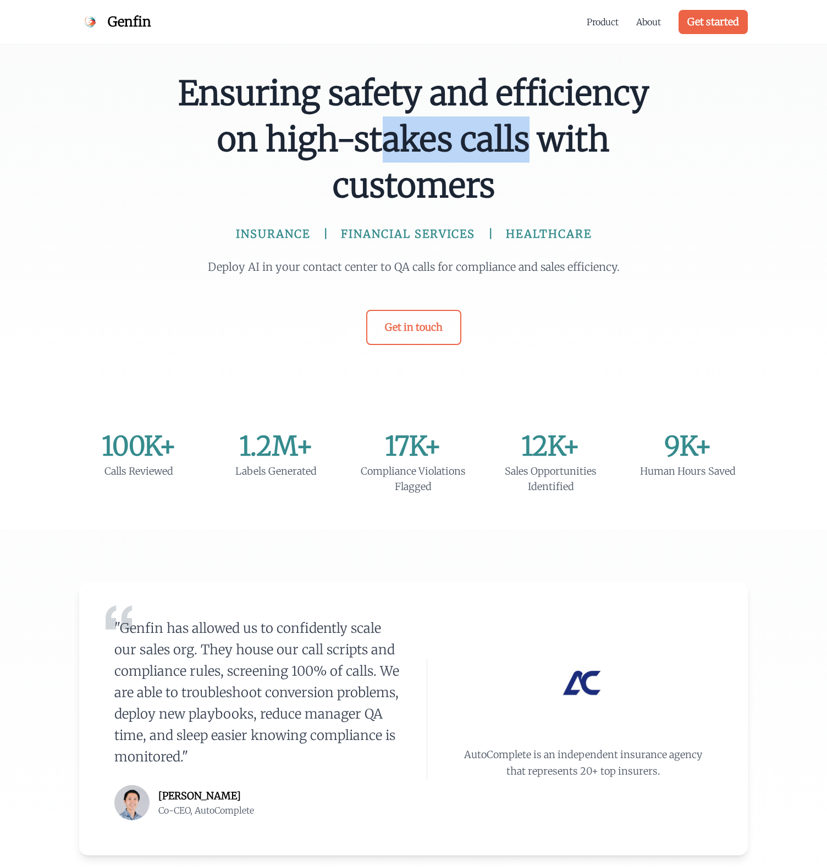
click at [507, 91] on span "Ensuring safety and efficiency on high-stakes calls with customers" at bounding box center [413, 139] width 475 height 138
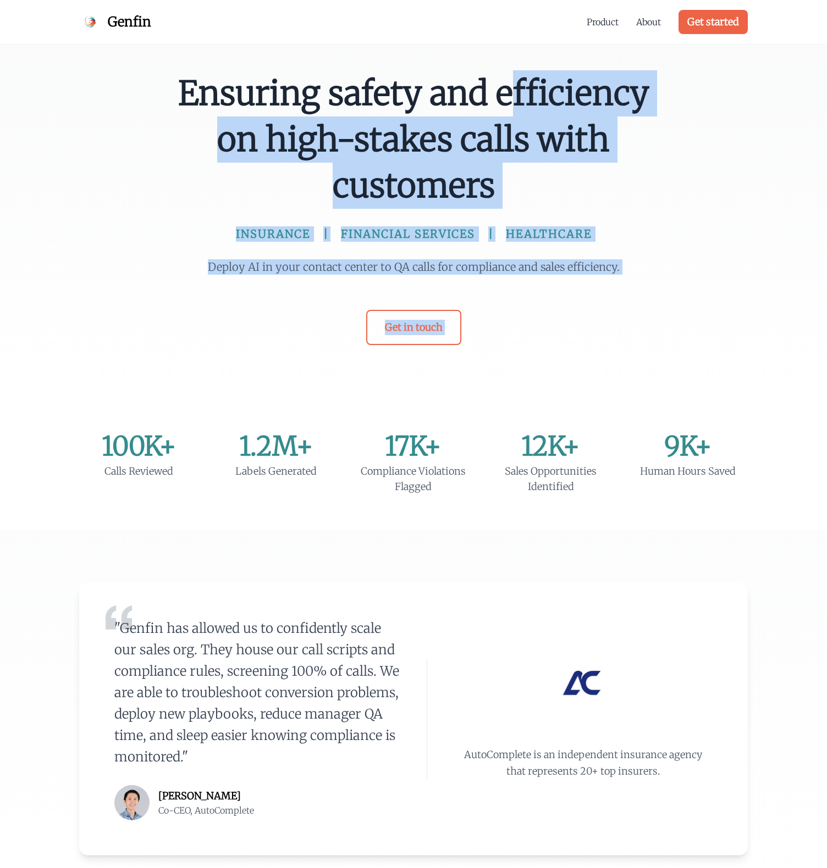
click at [547, 287] on div "Ensuring safety and efficiency on high-stakes calls with customers INSURANCE FI…" at bounding box center [413, 207] width 492 height 275
click at [548, 258] on div "Ensuring safety and efficiency on high-stakes calls with customers INSURANCE FI…" at bounding box center [413, 207] width 492 height 275
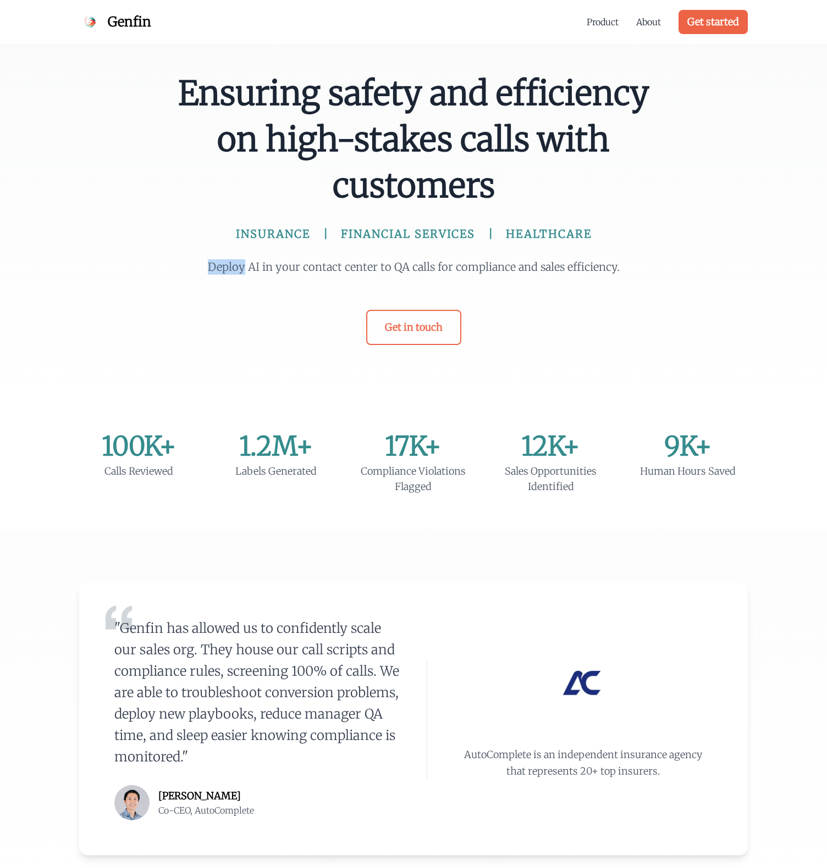
click at [548, 258] on div "Ensuring safety and efficiency on high-stakes calls with customers INSURANCE FI…" at bounding box center [413, 207] width 492 height 275
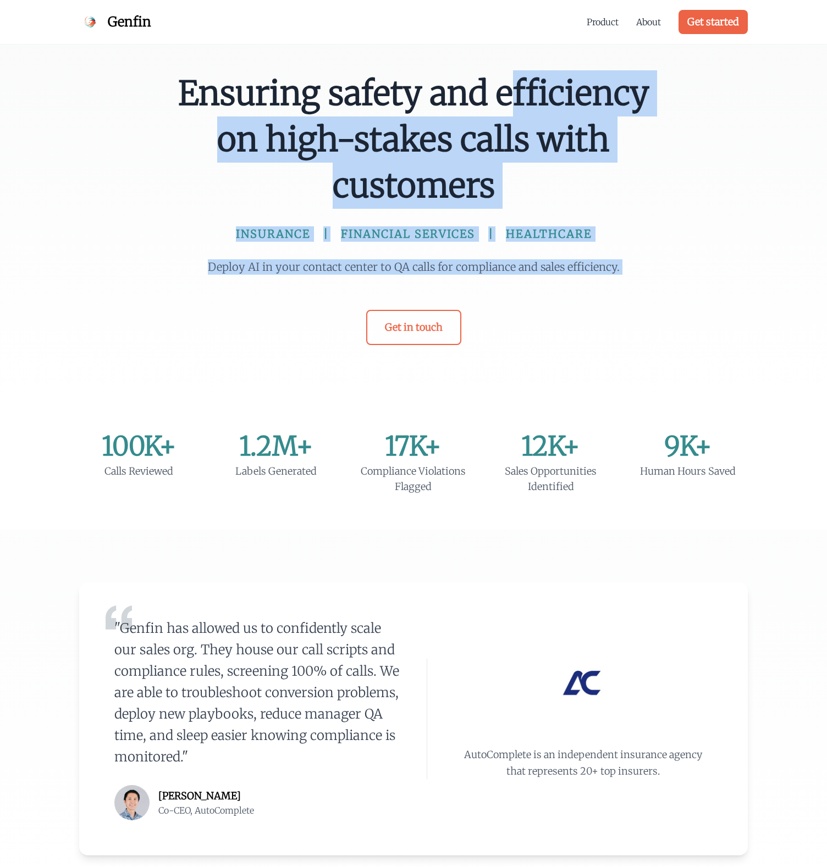
click at [532, 116] on div "Ensuring safety and efficiency on high-stakes calls with customers INSURANCE FI…" at bounding box center [413, 207] width 492 height 275
click at [532, 116] on span "Ensuring safety and efficiency on high-stakes calls with customers" at bounding box center [413, 139] width 475 height 138
